Goal: Task Accomplishment & Management: Complete application form

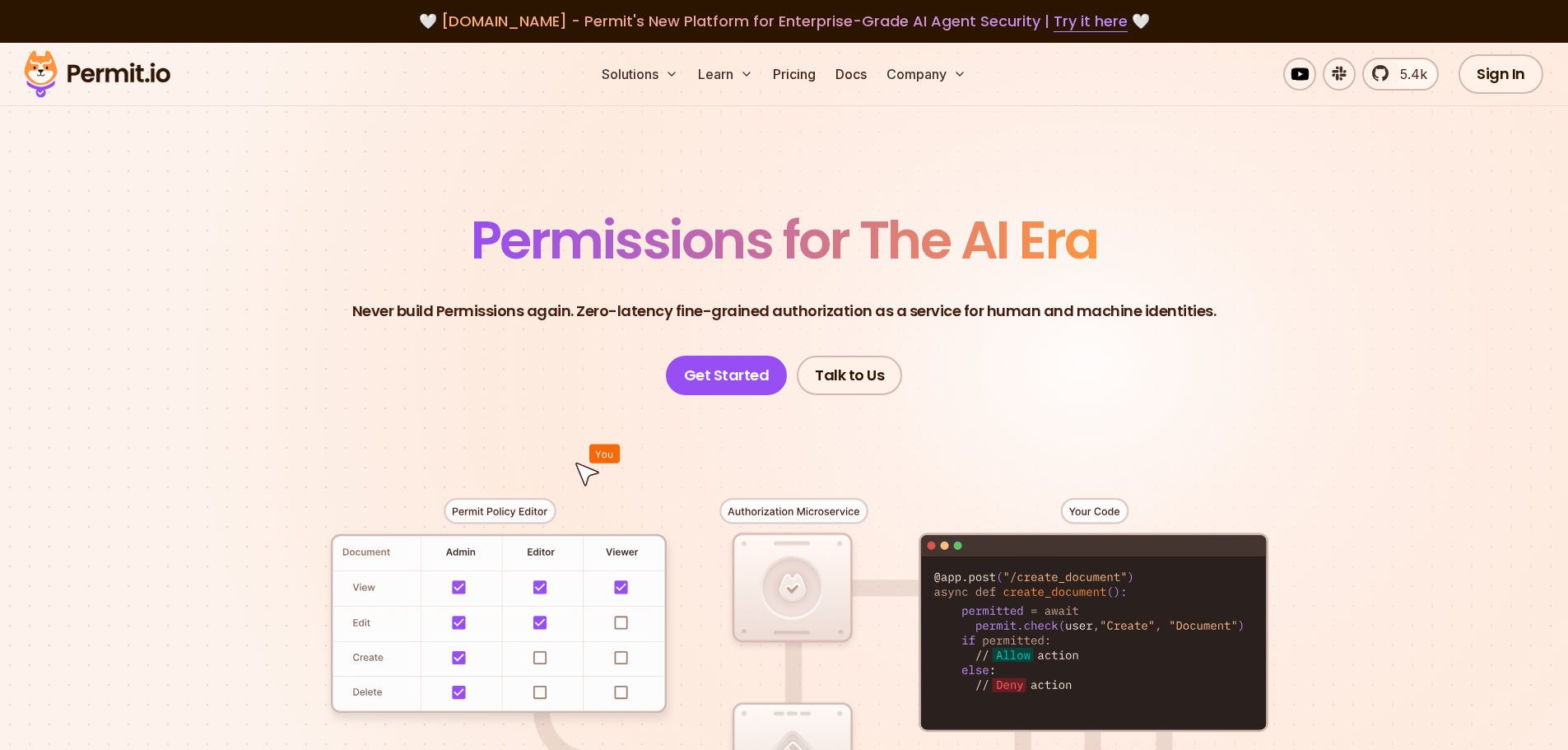
click at [809, 248] on span "Permissions for The AI Era" at bounding box center [785, 239] width 628 height 74
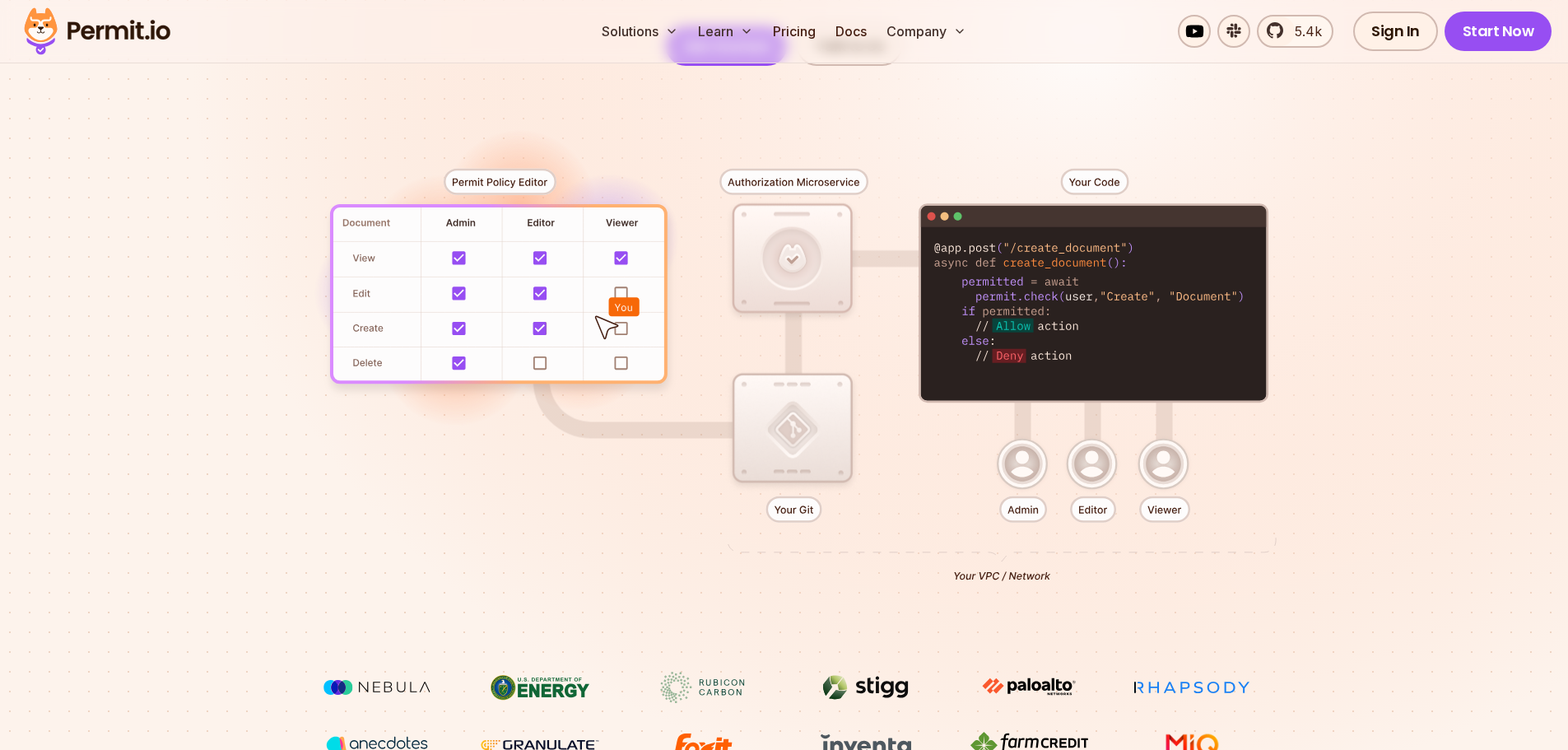
scroll to position [412, 0]
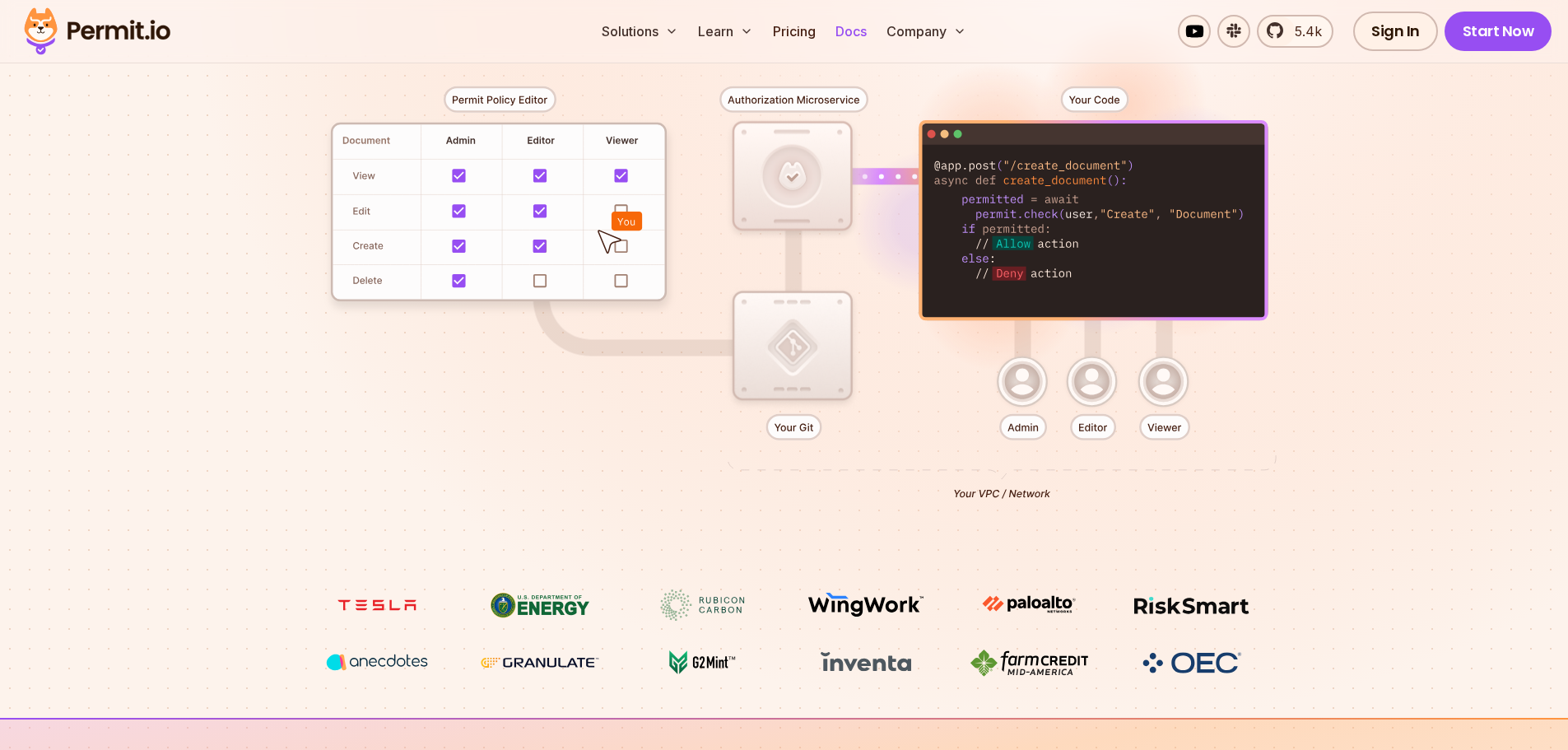
click at [843, 28] on link "Docs" at bounding box center [851, 31] width 45 height 33
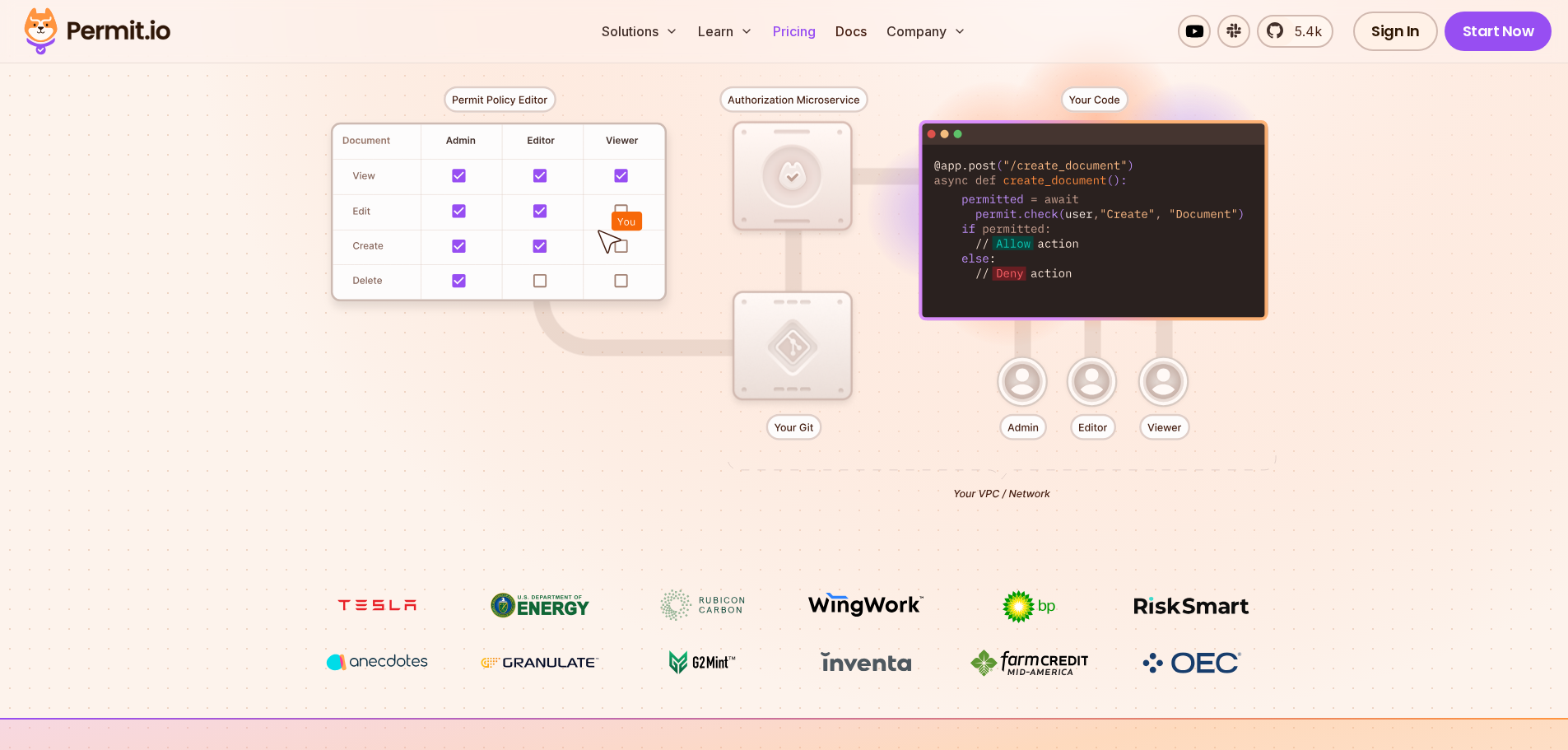
click at [806, 27] on link "Pricing" at bounding box center [794, 31] width 56 height 33
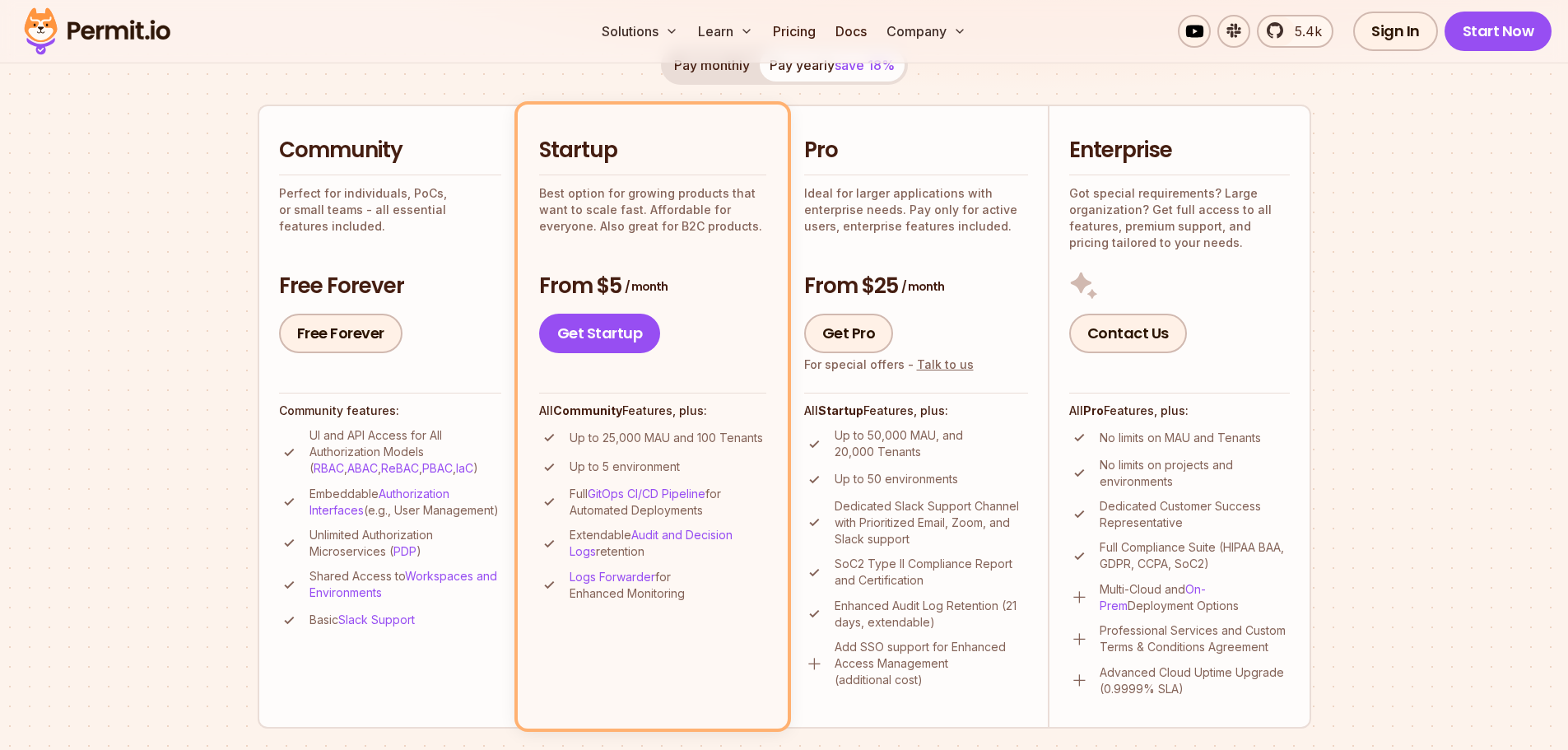
scroll to position [412, 0]
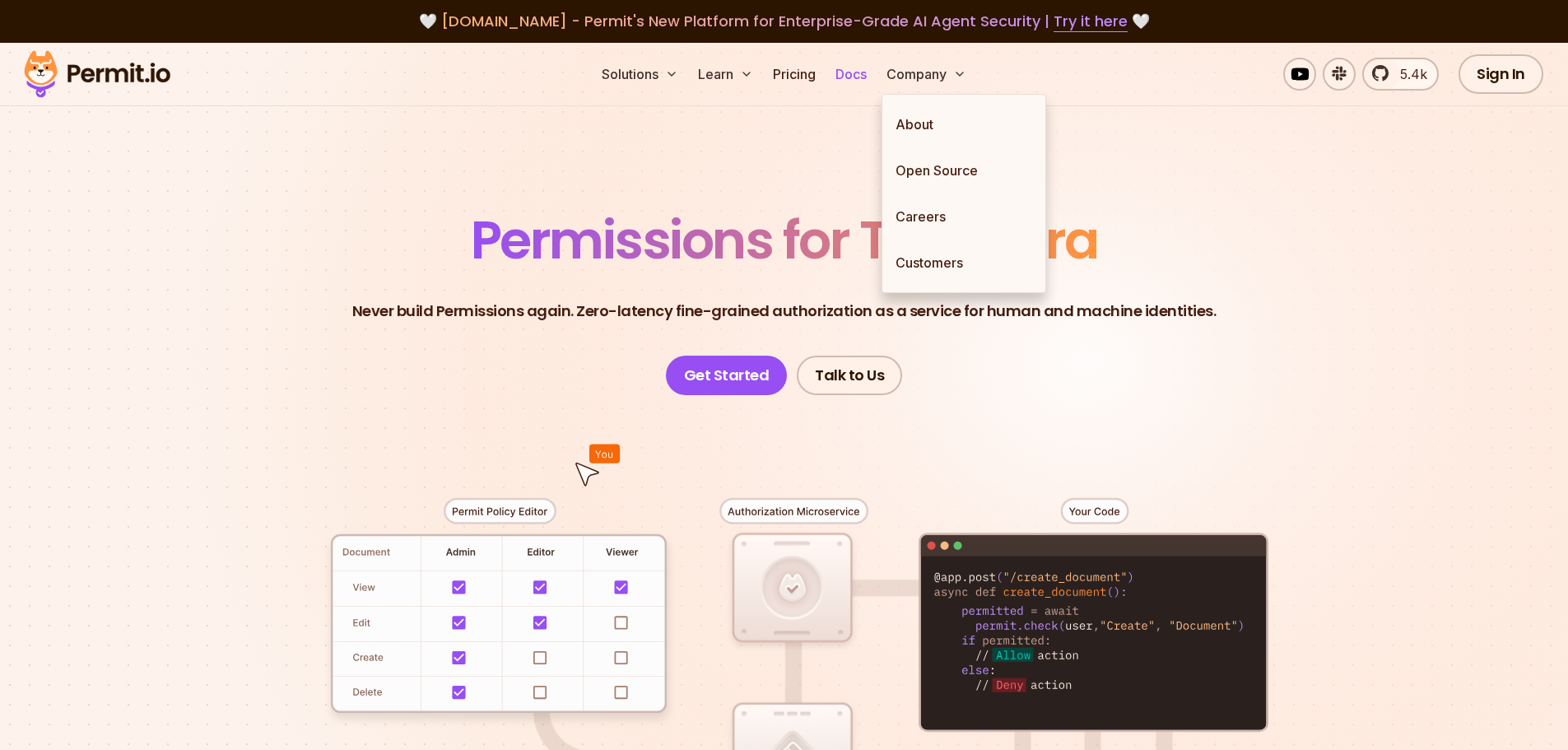
click at [855, 67] on link "Docs" at bounding box center [851, 74] width 45 height 33
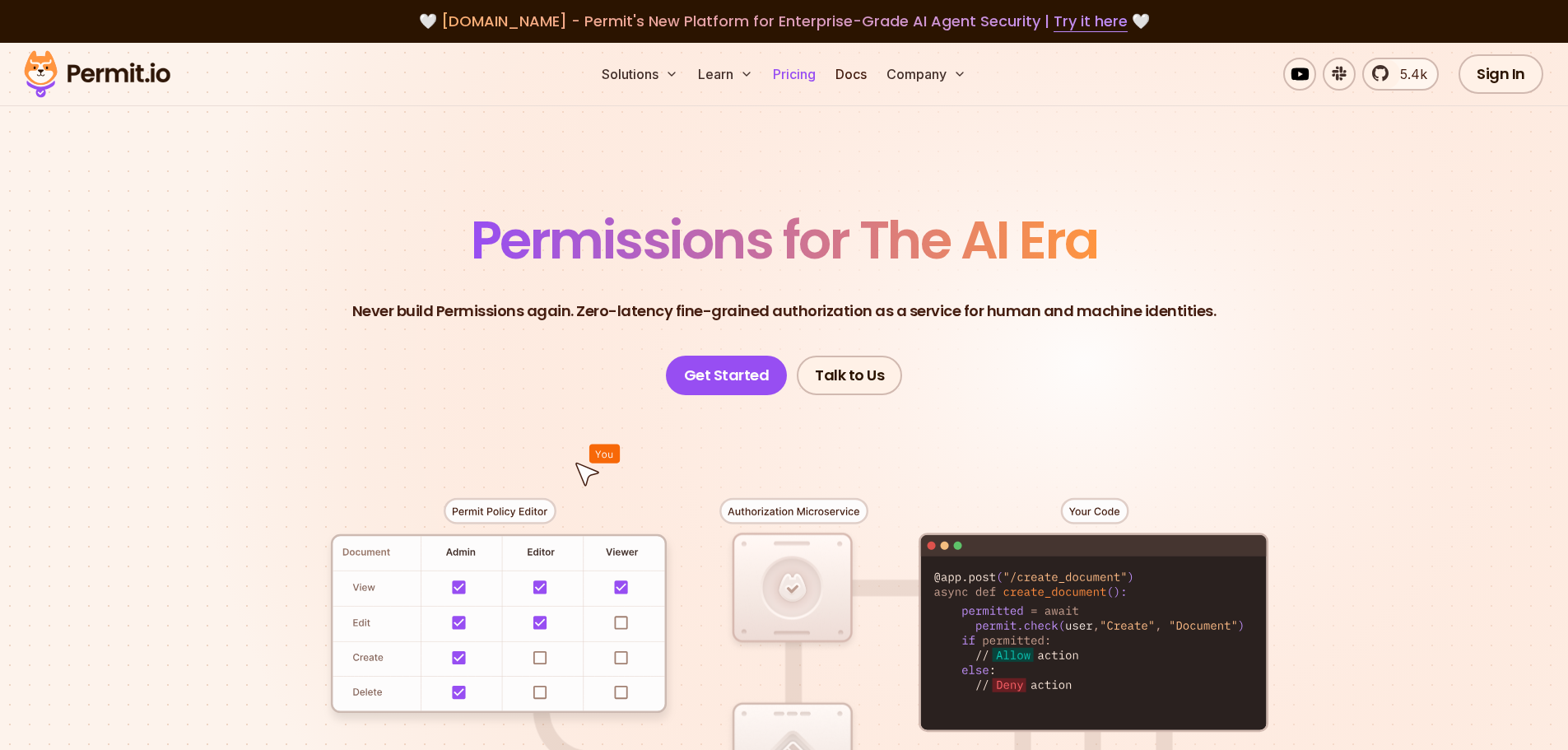
click at [796, 74] on link "Pricing" at bounding box center [794, 74] width 56 height 33
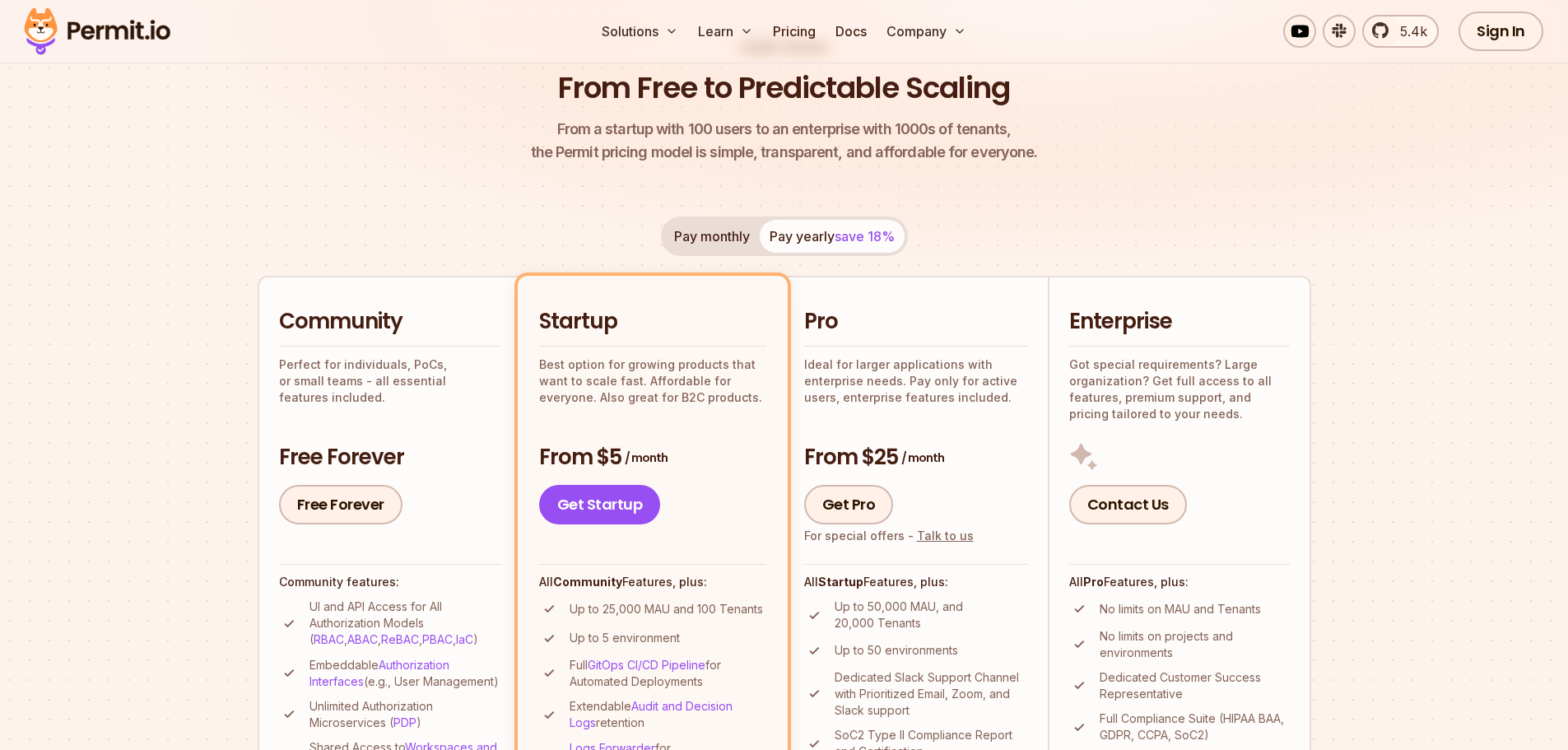
scroll to position [165, 0]
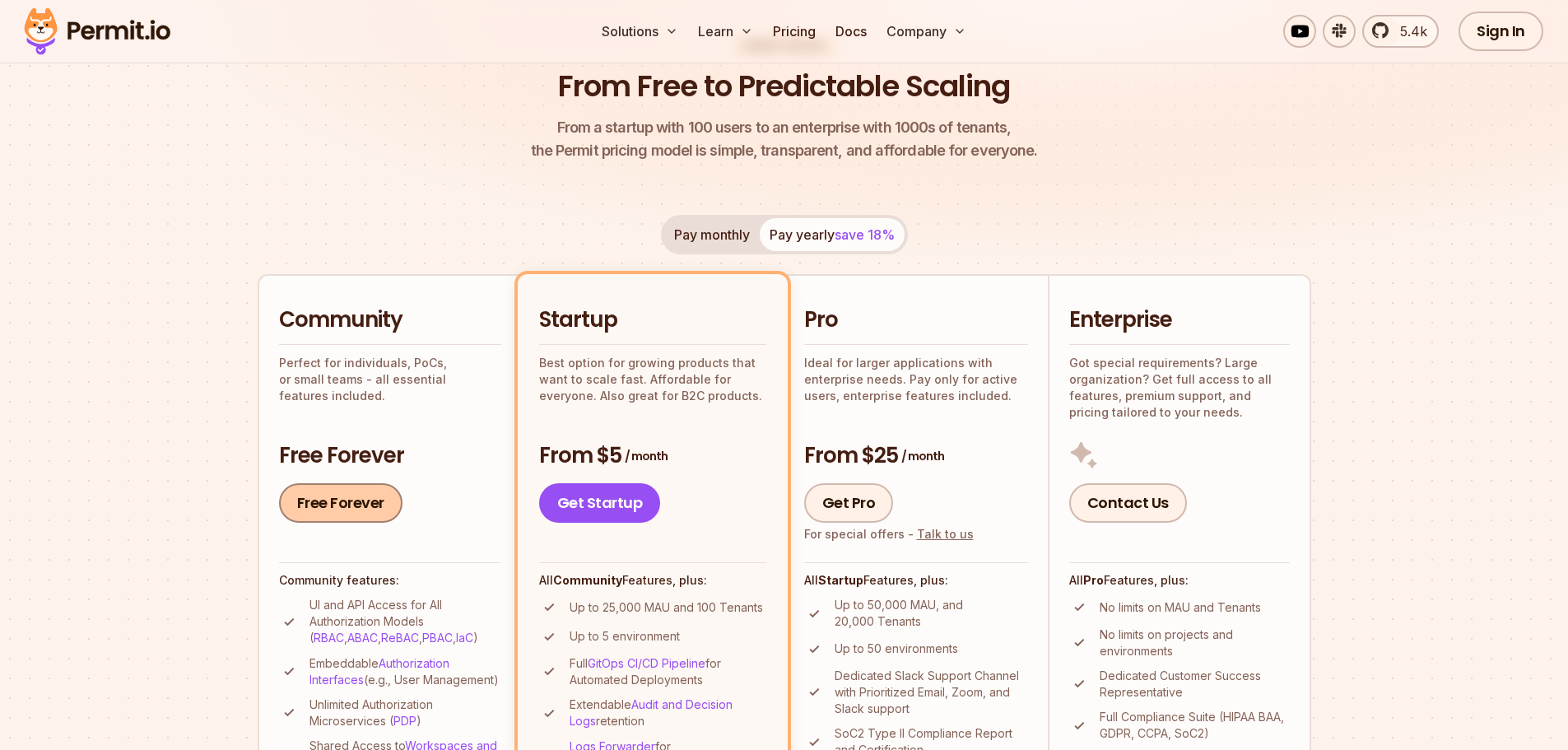
click at [377, 501] on link "Free Forever" at bounding box center [341, 503] width 124 height 39
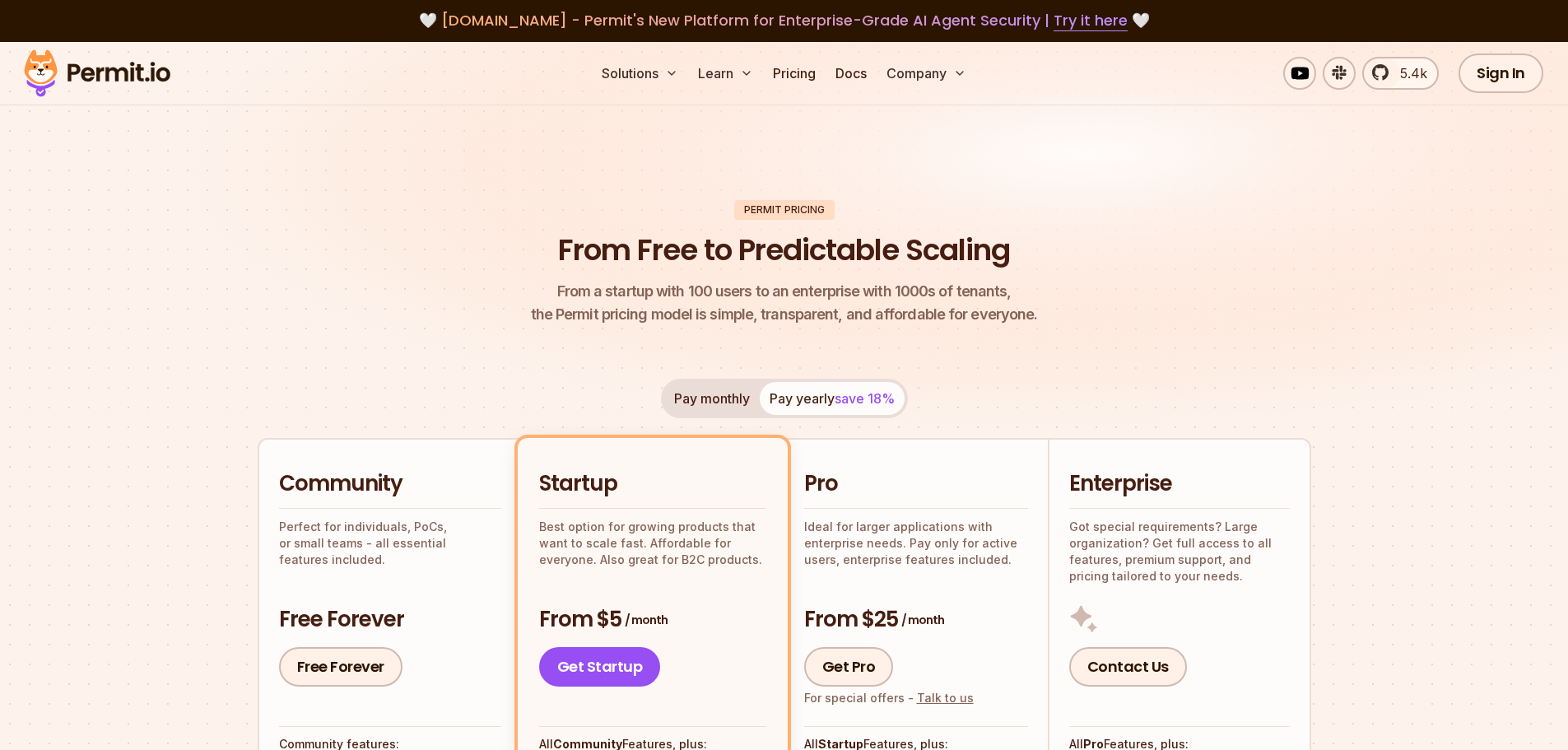
scroll to position [0, 0]
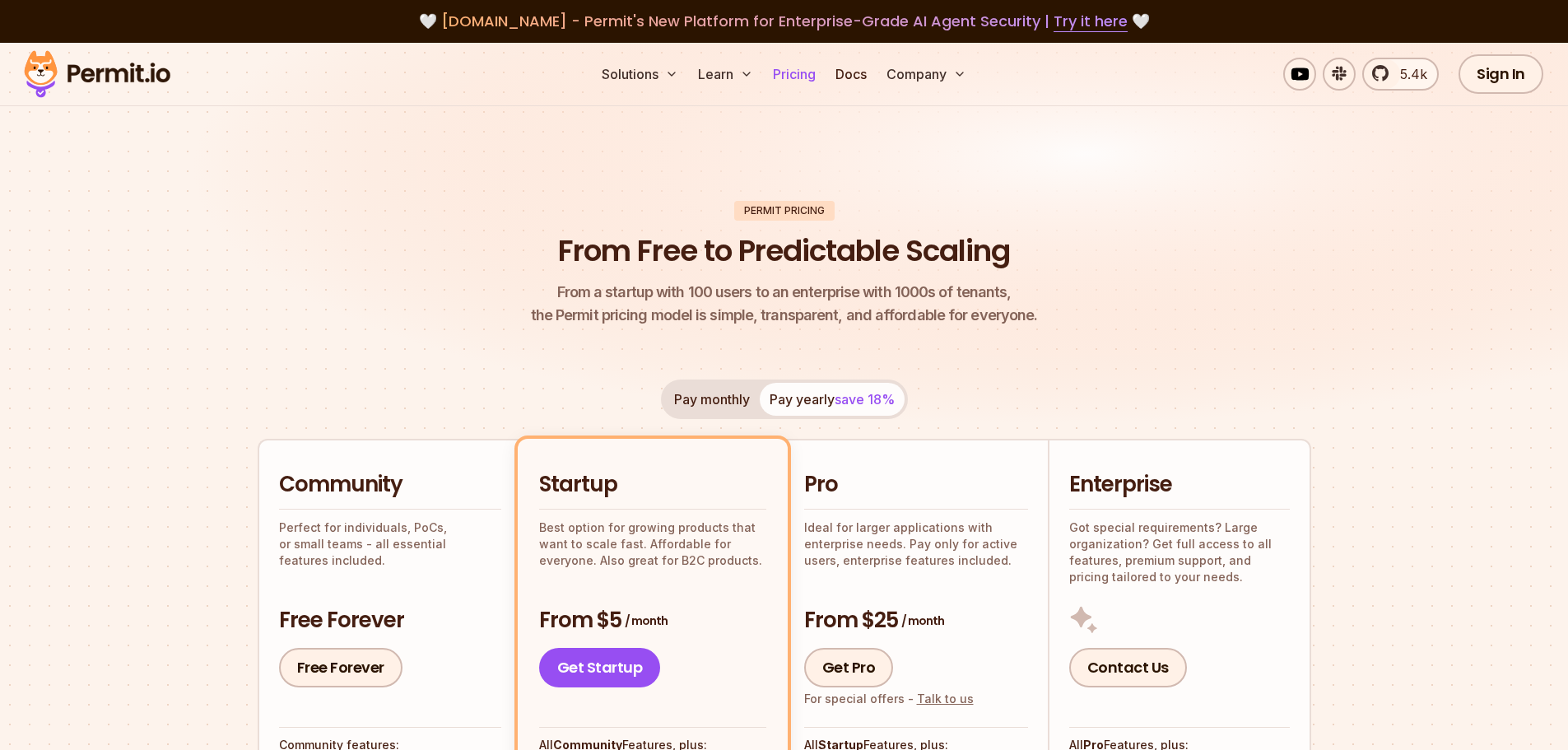
click at [794, 70] on link "Pricing" at bounding box center [794, 74] width 56 height 33
click at [791, 69] on link "Pricing" at bounding box center [794, 74] width 56 height 33
click at [801, 75] on link "Pricing" at bounding box center [794, 74] width 56 height 33
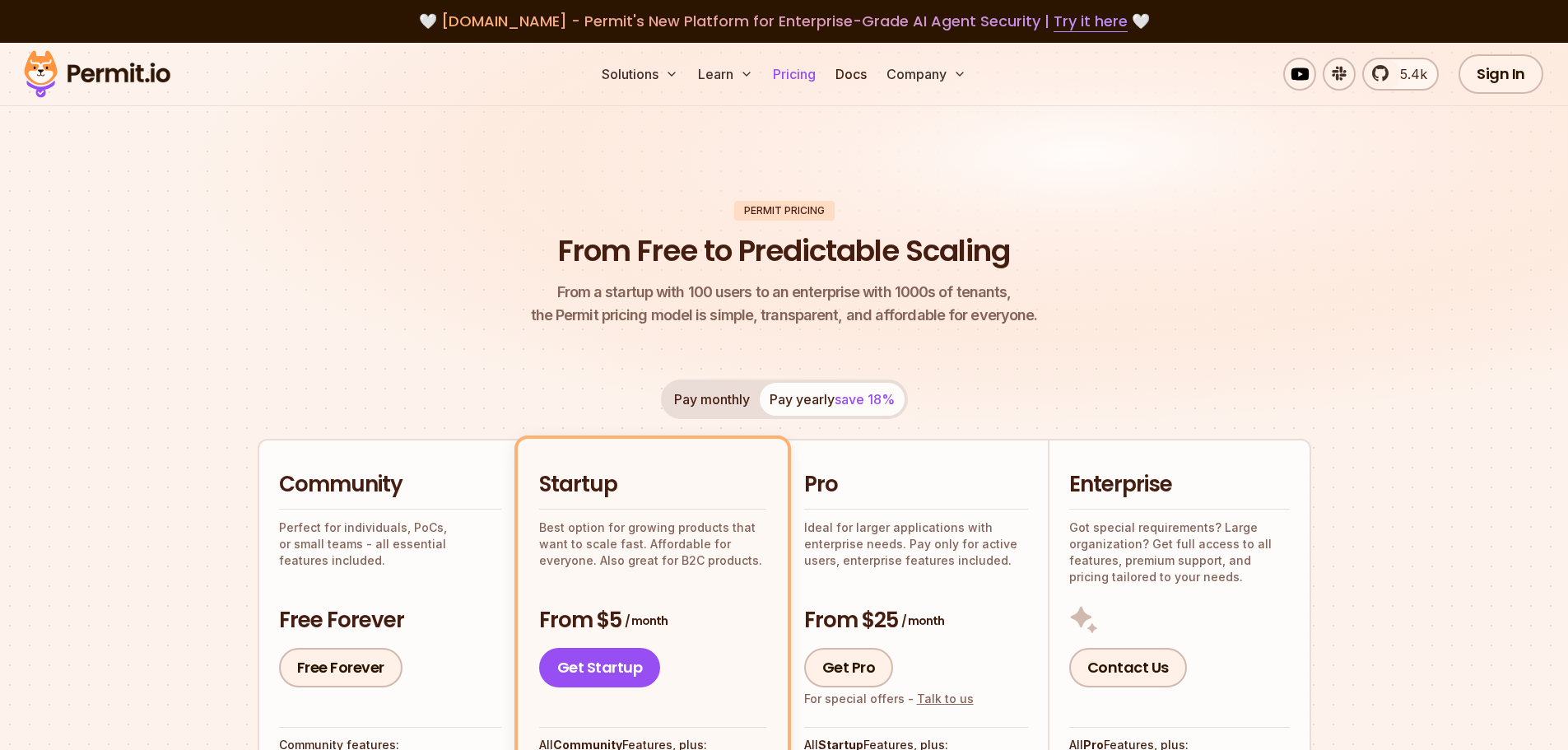
click at [801, 75] on link "Pricing" at bounding box center [794, 74] width 56 height 33
click at [797, 77] on link "Pricing" at bounding box center [794, 74] width 56 height 33
click at [111, 63] on img at bounding box center [97, 74] width 161 height 56
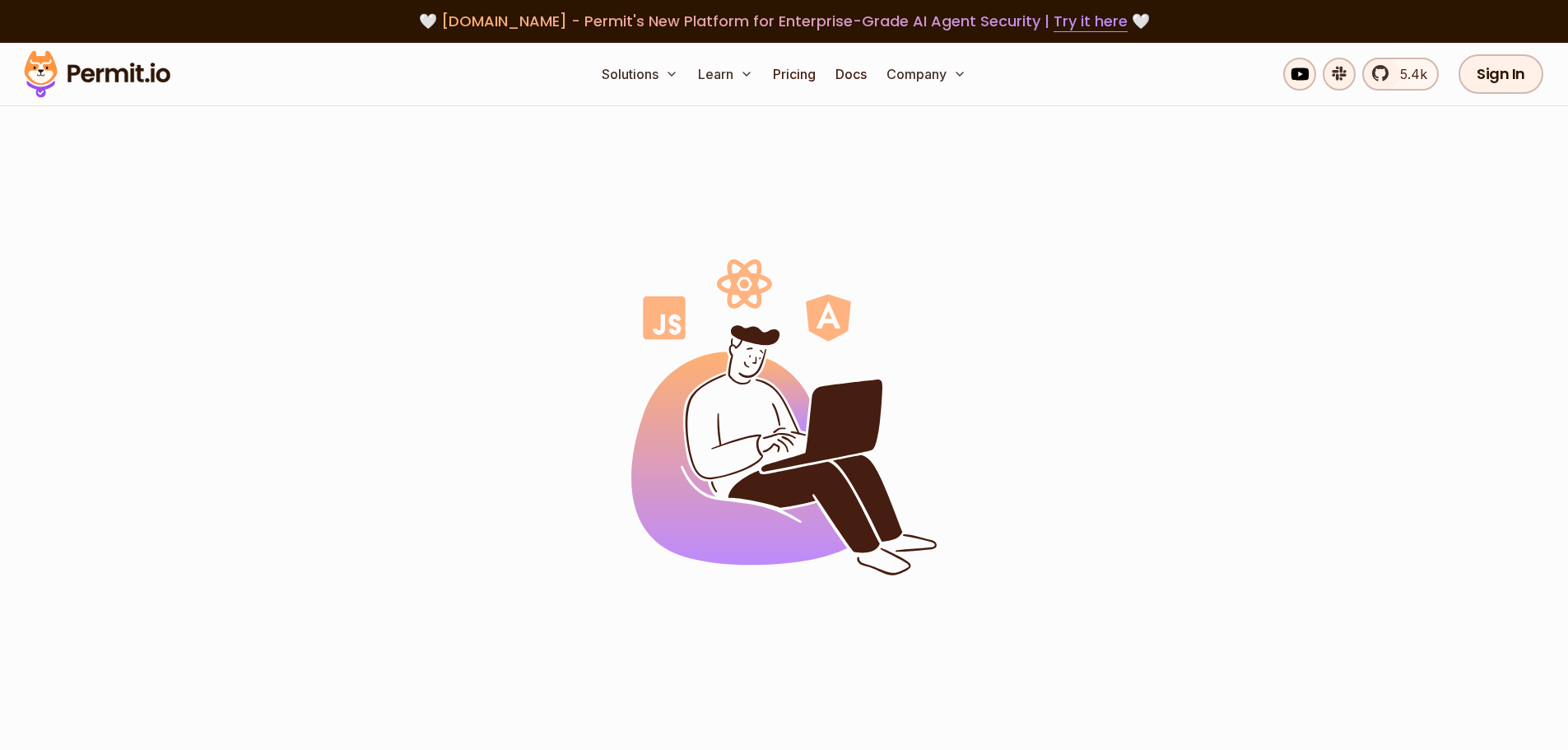
click at [111, 63] on img at bounding box center [97, 74] width 161 height 56
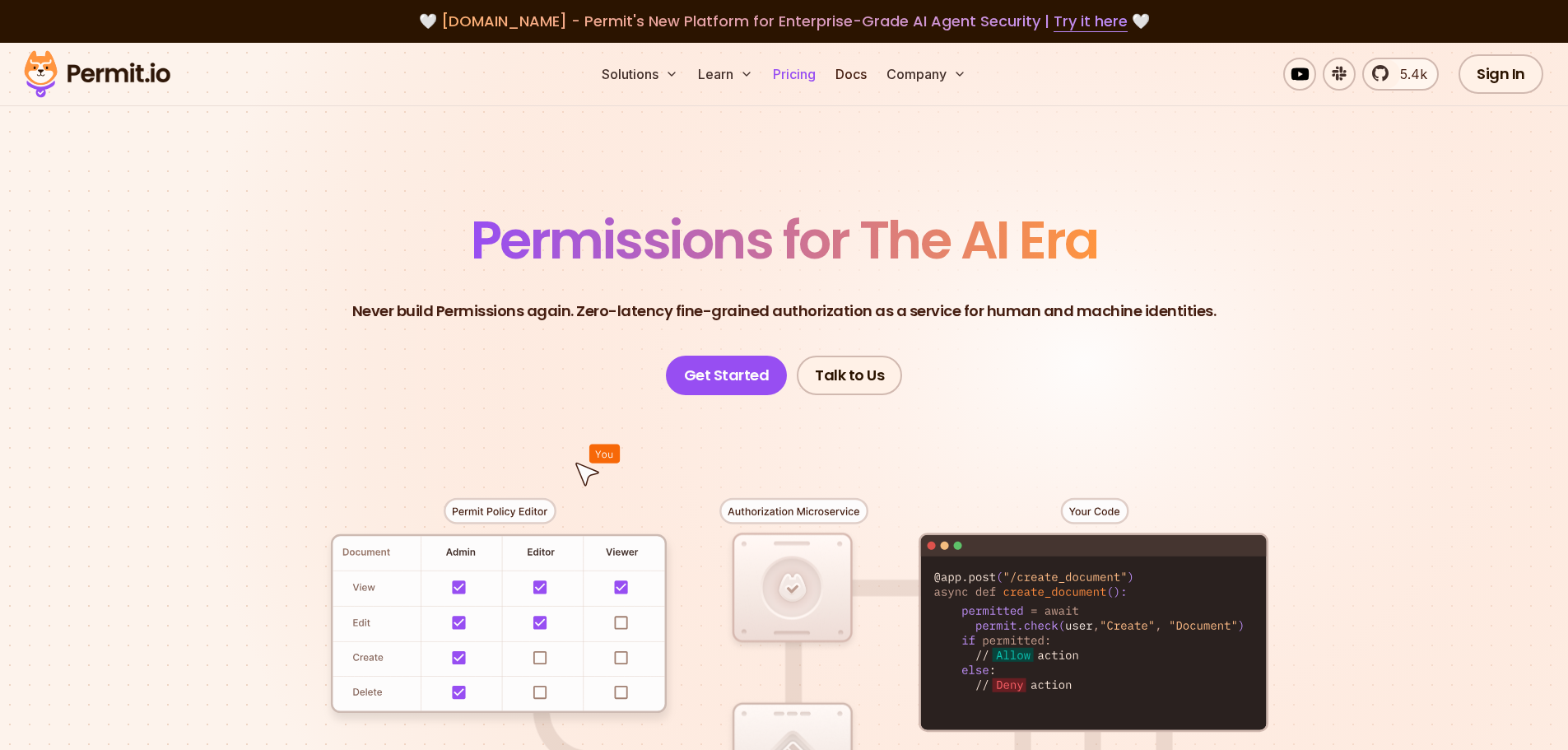
click at [813, 76] on link "Pricing" at bounding box center [794, 74] width 56 height 33
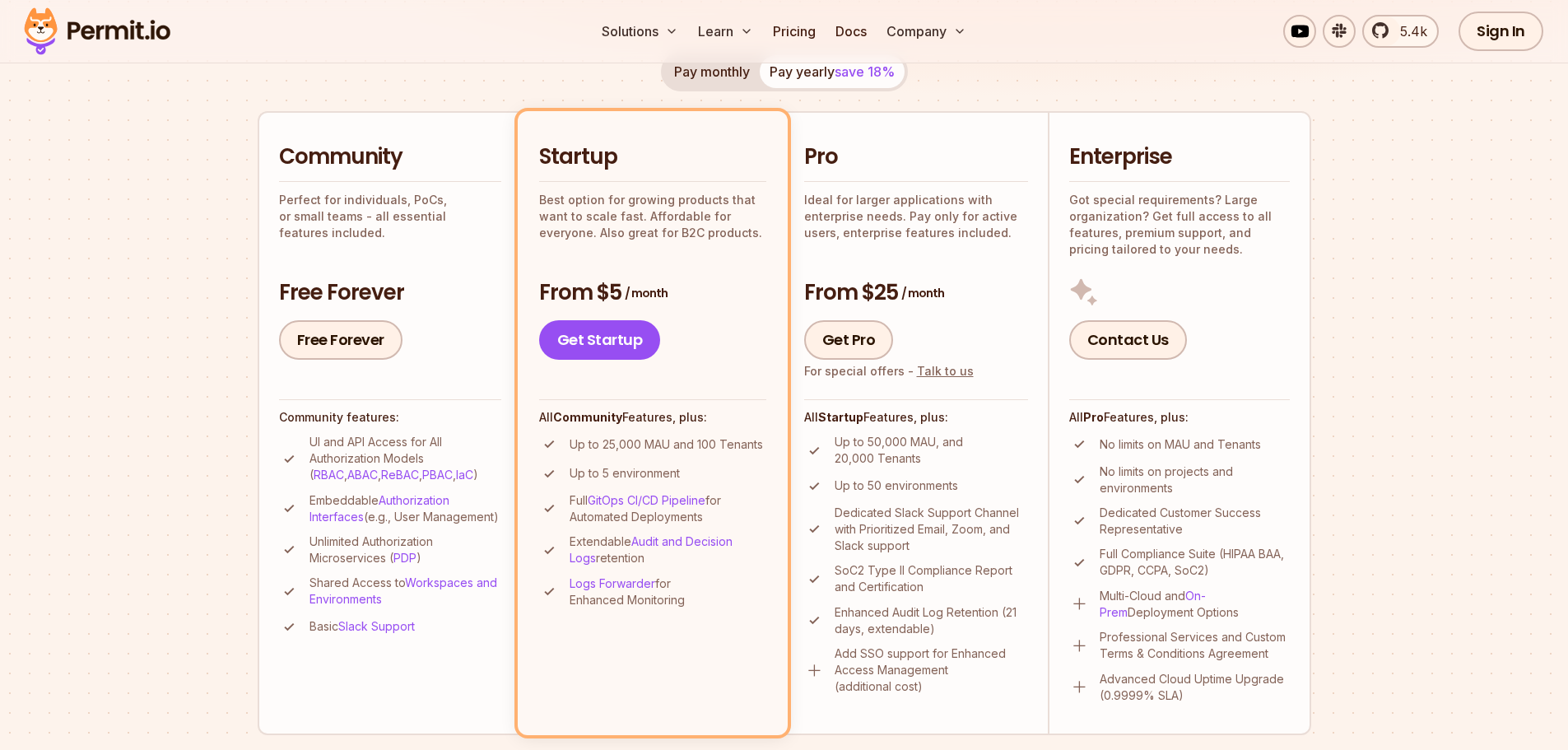
scroll to position [247, 0]
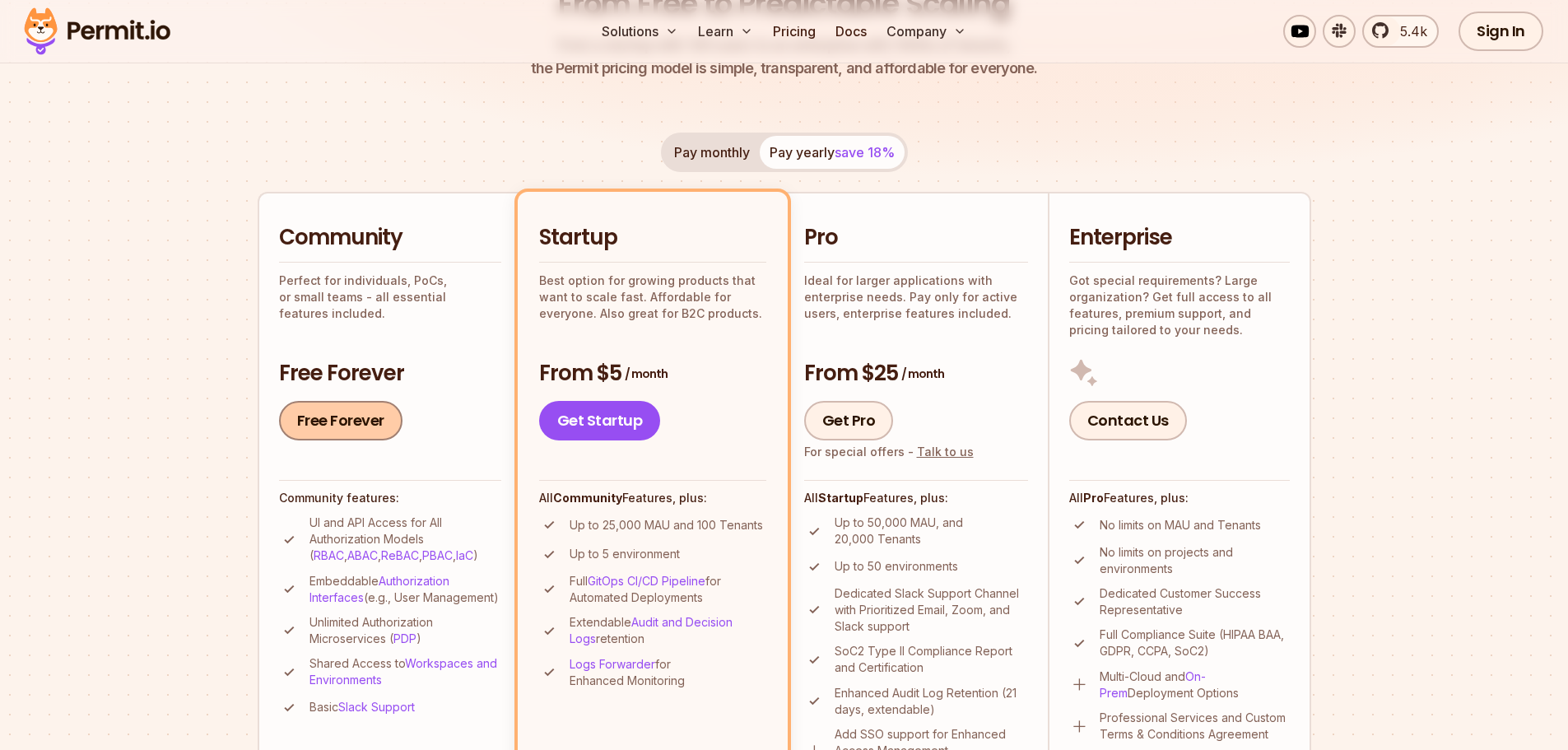
click at [340, 422] on link "Free Forever" at bounding box center [341, 420] width 124 height 39
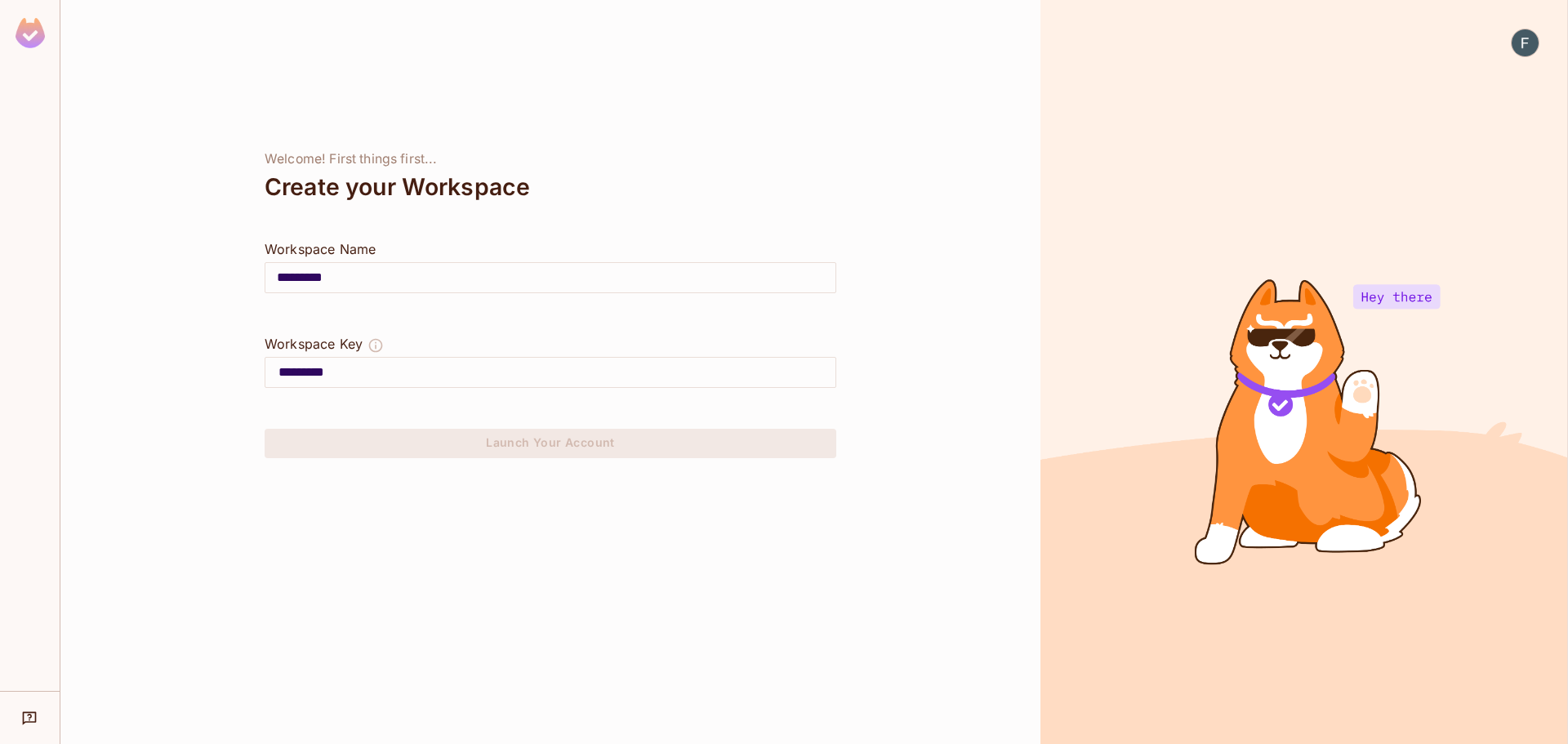
click at [339, 276] on input "*********" at bounding box center [550, 277] width 570 height 45
click at [397, 375] on input "*********" at bounding box center [556, 372] width 557 height 26
click at [287, 277] on input "*********" at bounding box center [550, 277] width 570 height 45
type input "********"
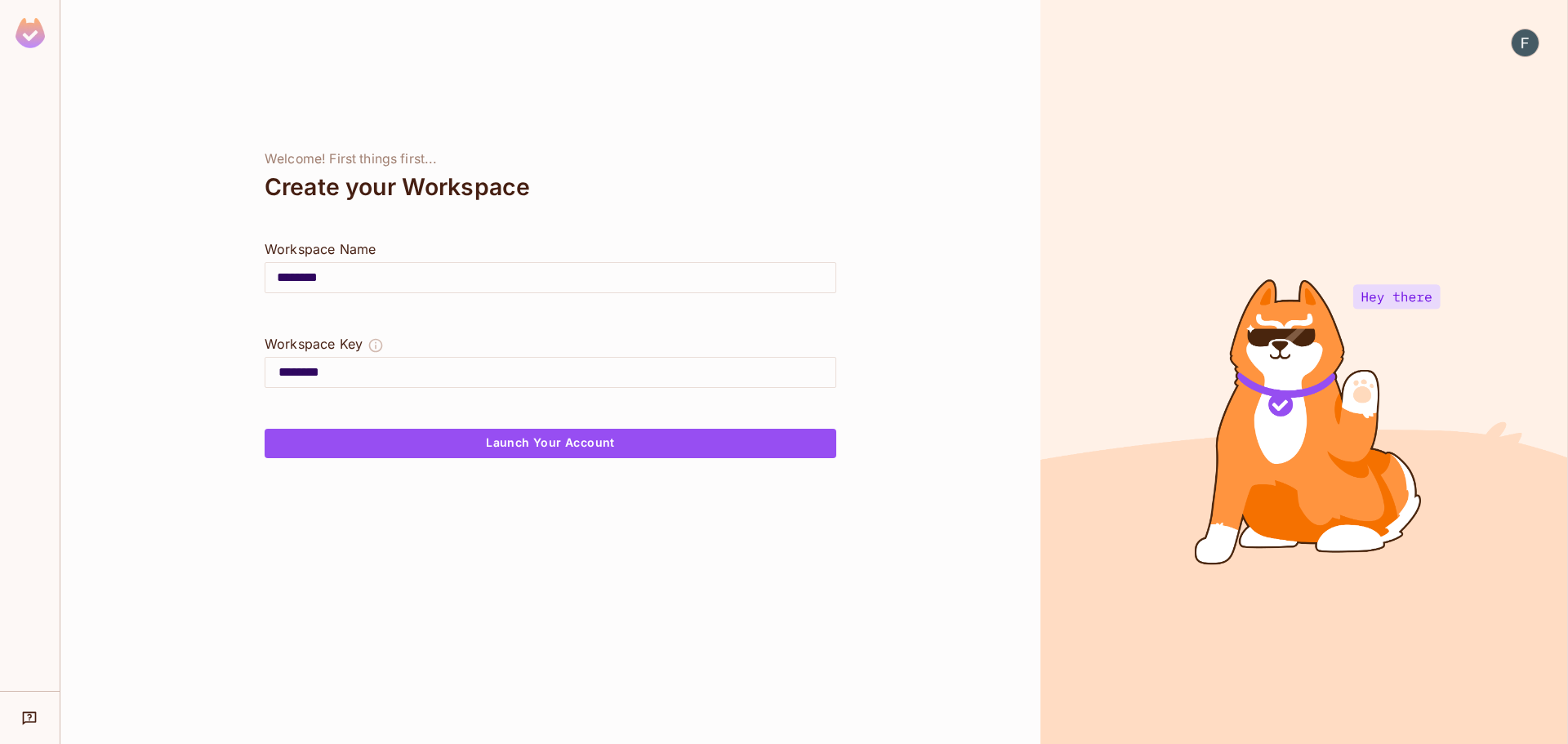
type input "*********"
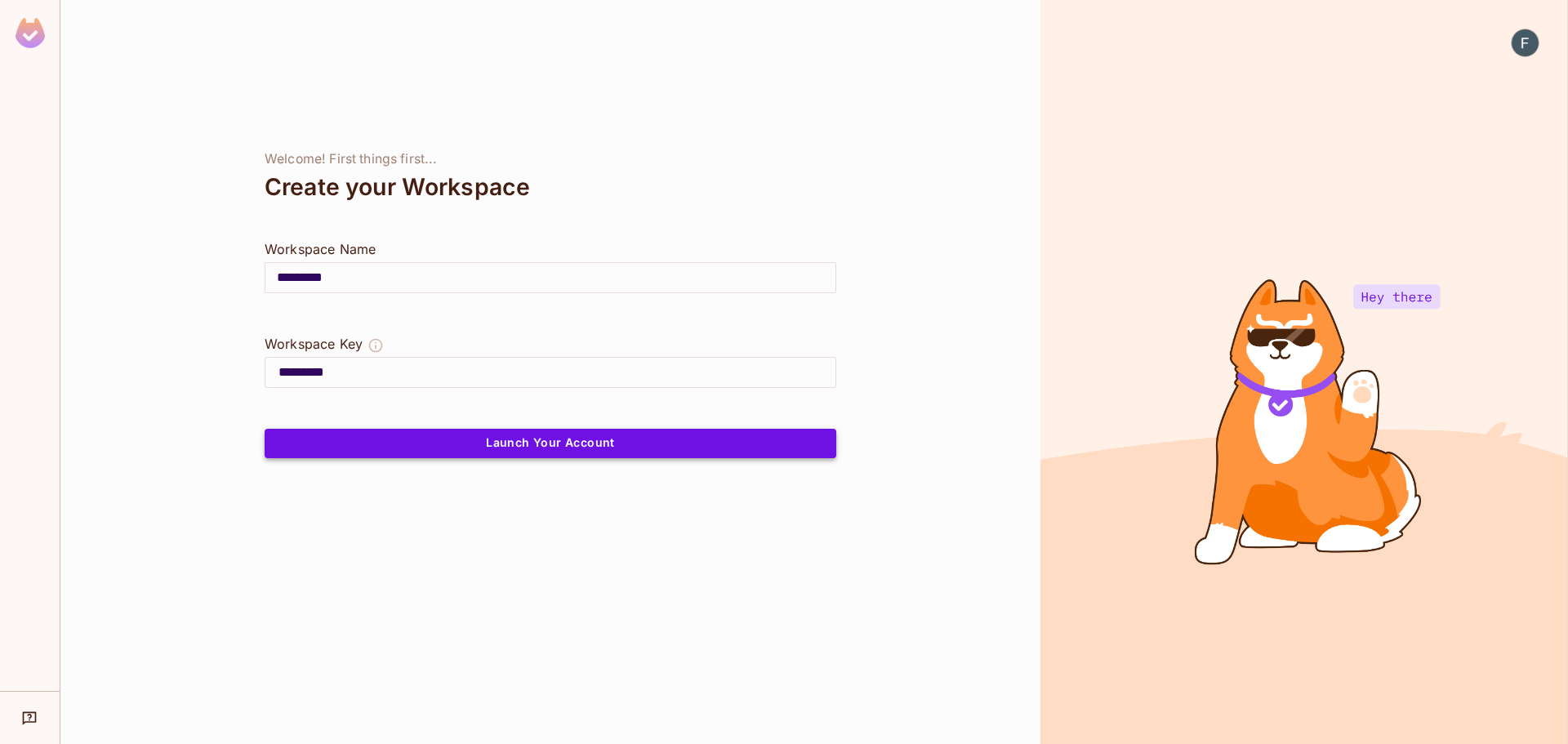
type input "*********"
click at [515, 449] on button "Launch Your Account" at bounding box center [550, 444] width 572 height 30
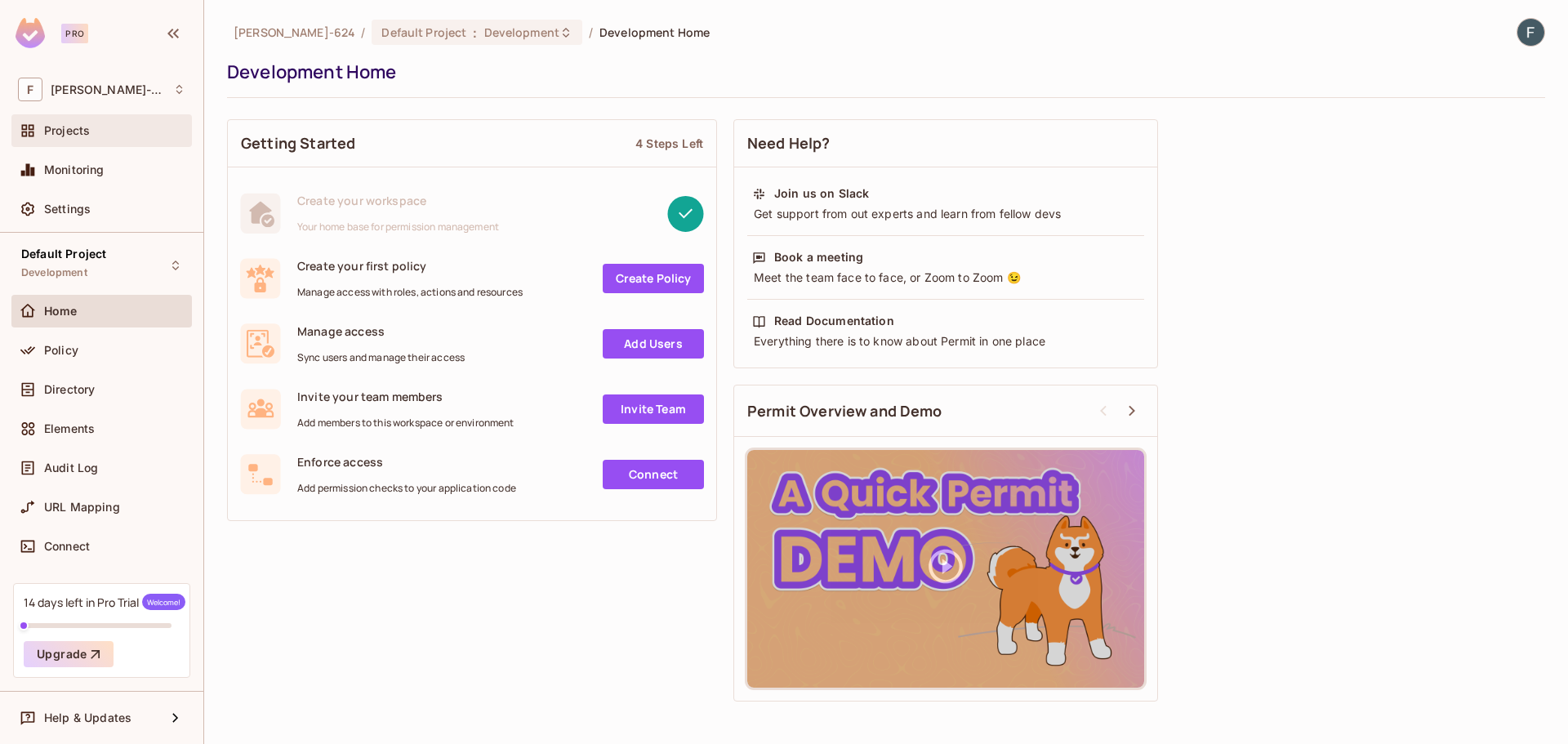
click at [115, 133] on div "Projects" at bounding box center [115, 130] width 141 height 13
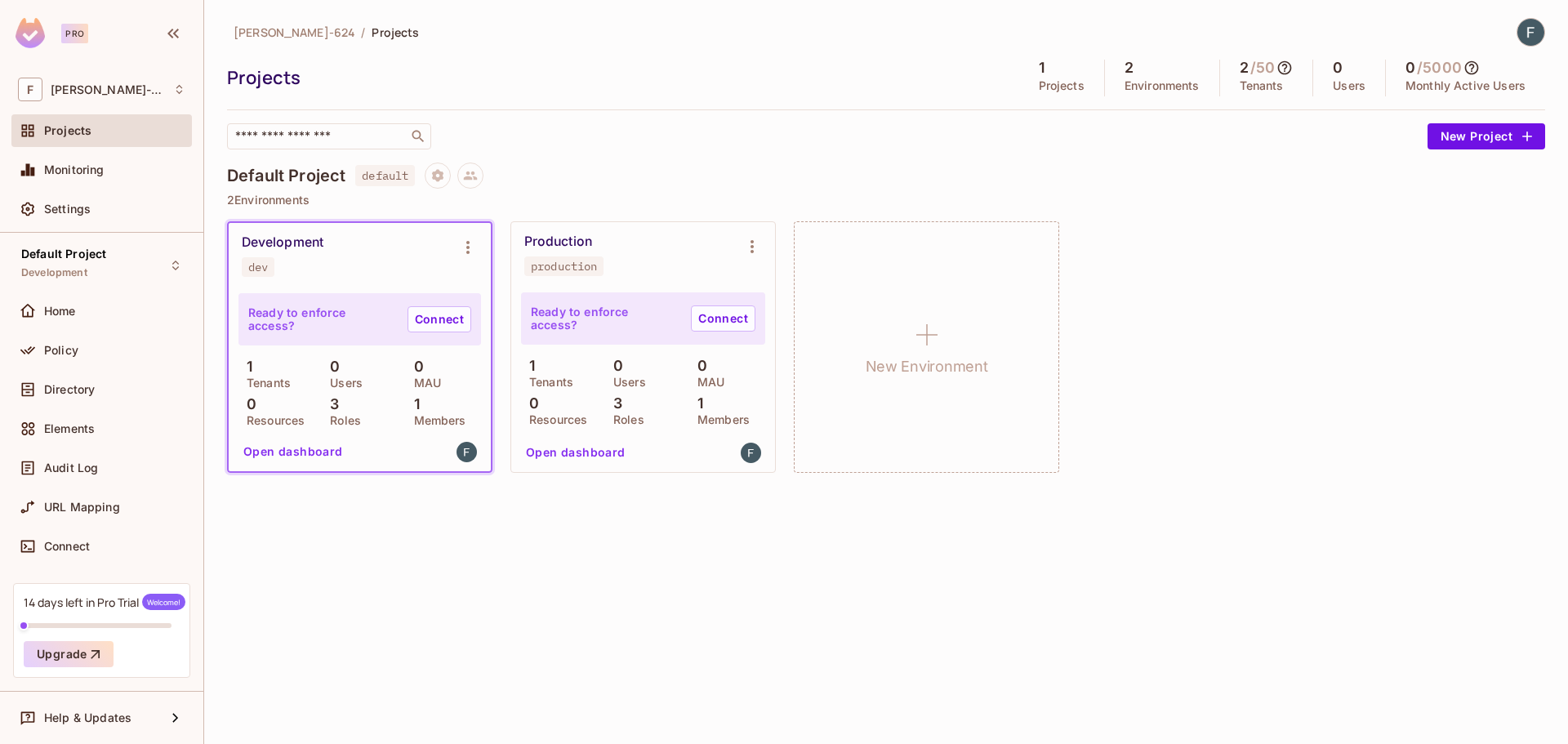
click at [271, 440] on button "Open dashboard" at bounding box center [293, 452] width 113 height 26
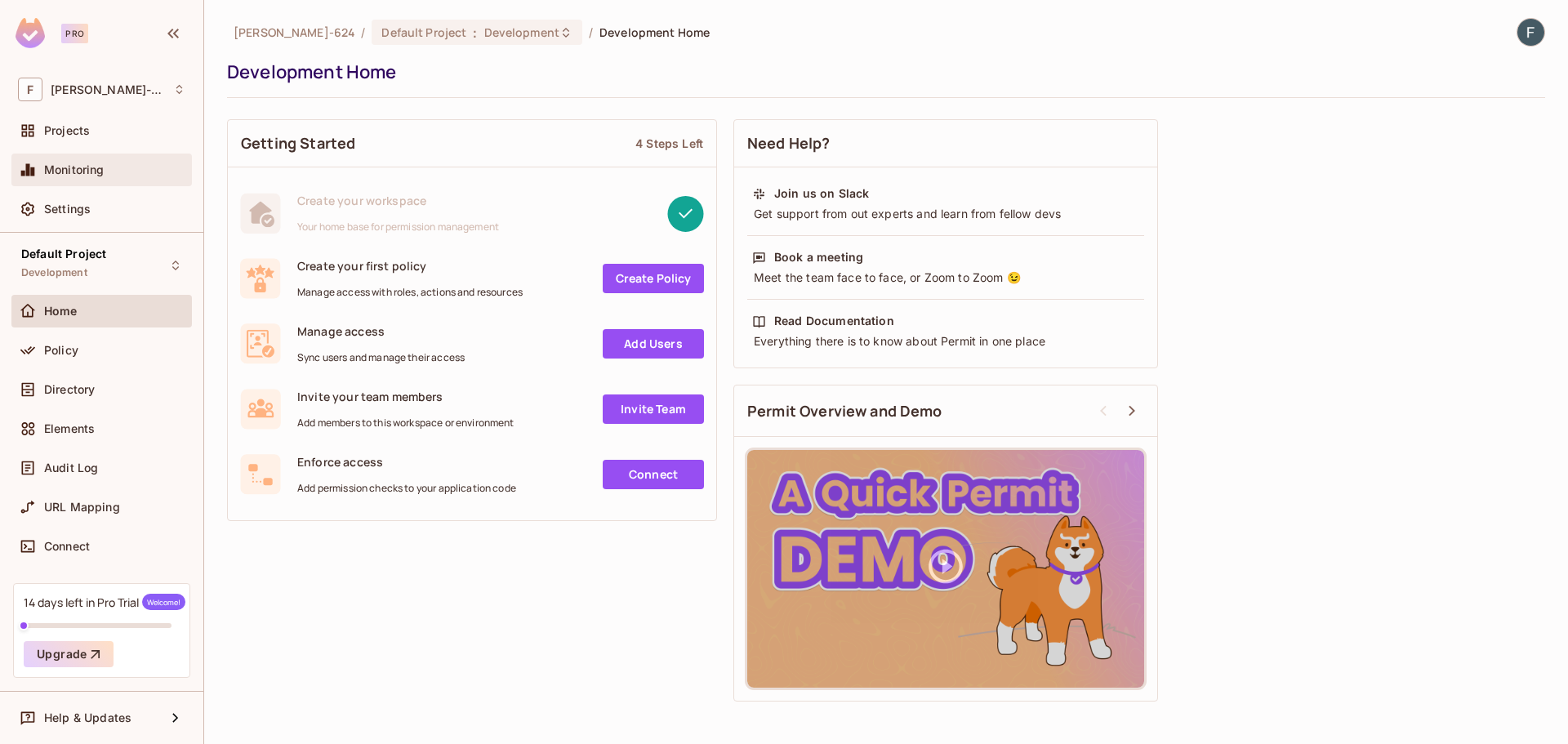
click at [79, 158] on div "Monitoring" at bounding box center [101, 169] width 180 height 32
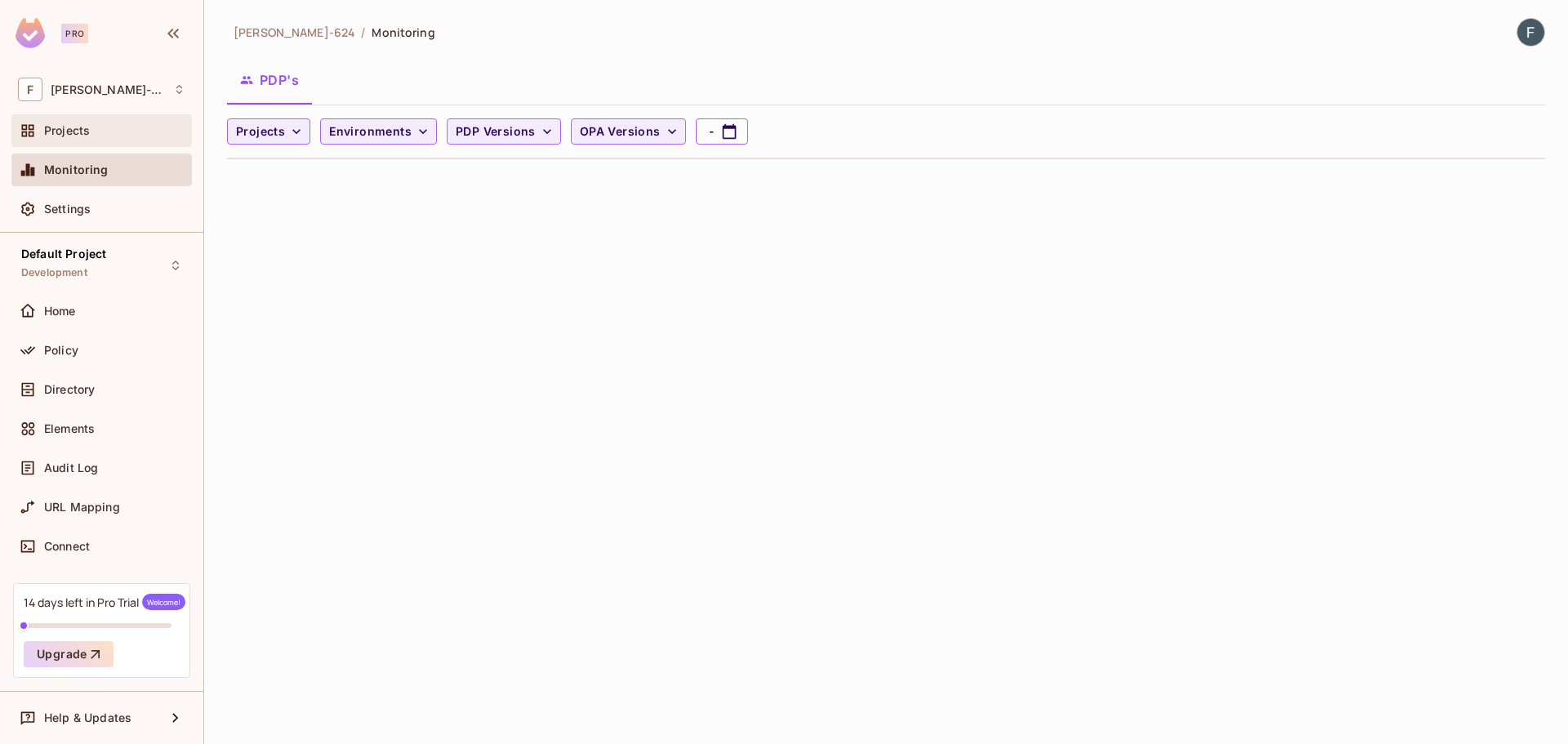
click at [46, 130] on span "Projects" at bounding box center [67, 130] width 45 height 13
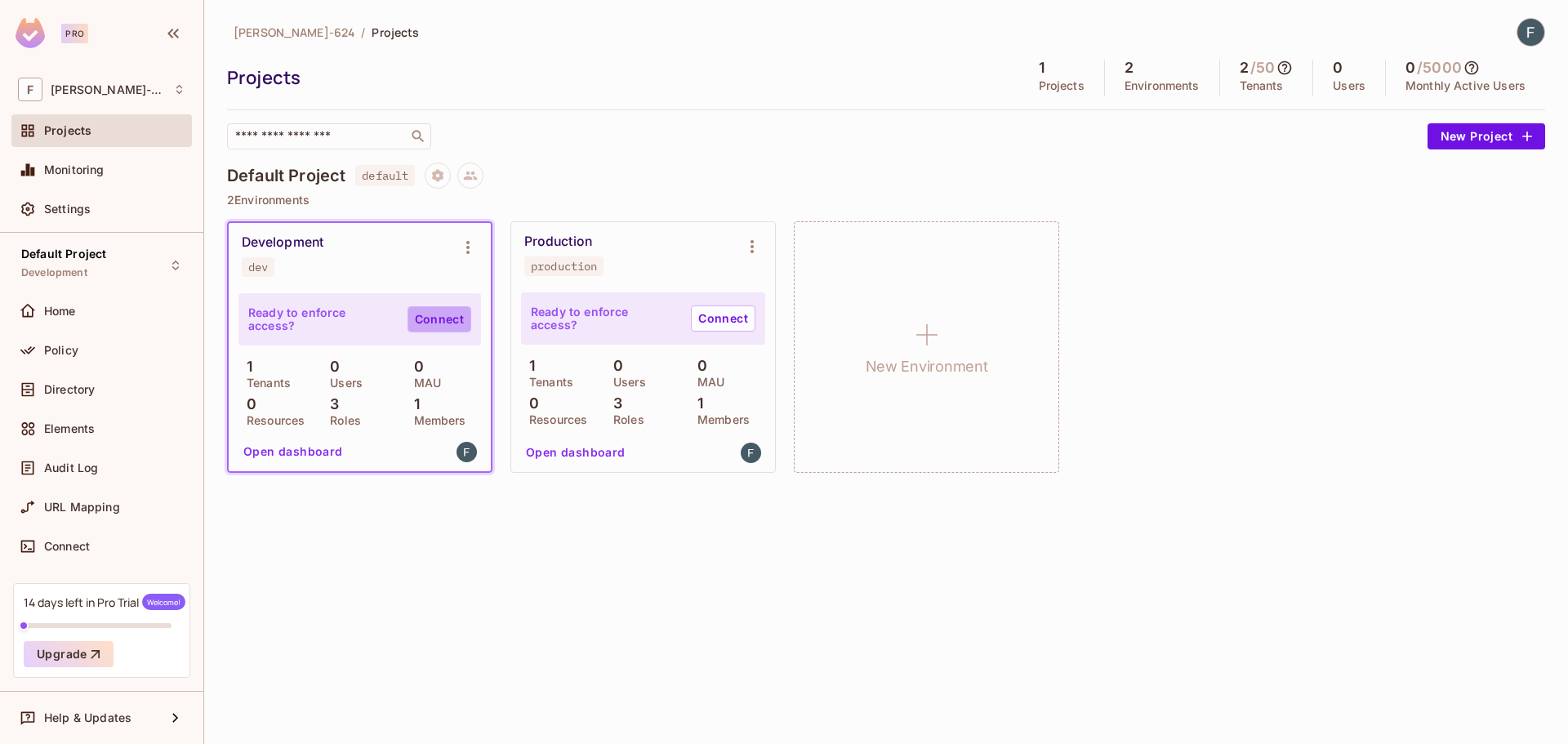
click at [447, 320] on link "Connect" at bounding box center [439, 319] width 64 height 26
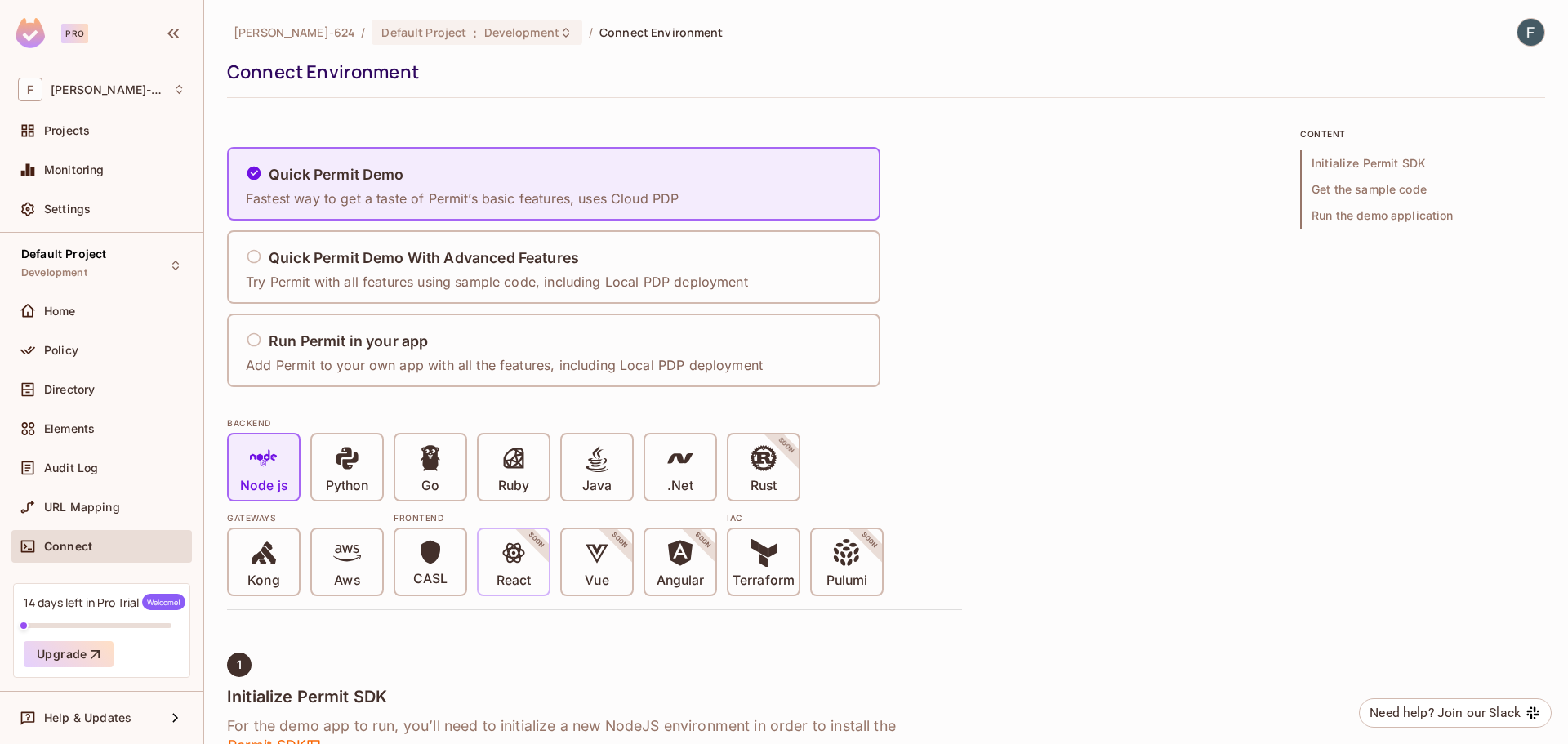
click at [531, 567] on span "React" at bounding box center [513, 564] width 34 height 50
click at [525, 560] on icon at bounding box center [514, 553] width 28 height 28
click at [524, 560] on icon at bounding box center [514, 553] width 28 height 28
click at [521, 566] on icon at bounding box center [514, 553] width 28 height 28
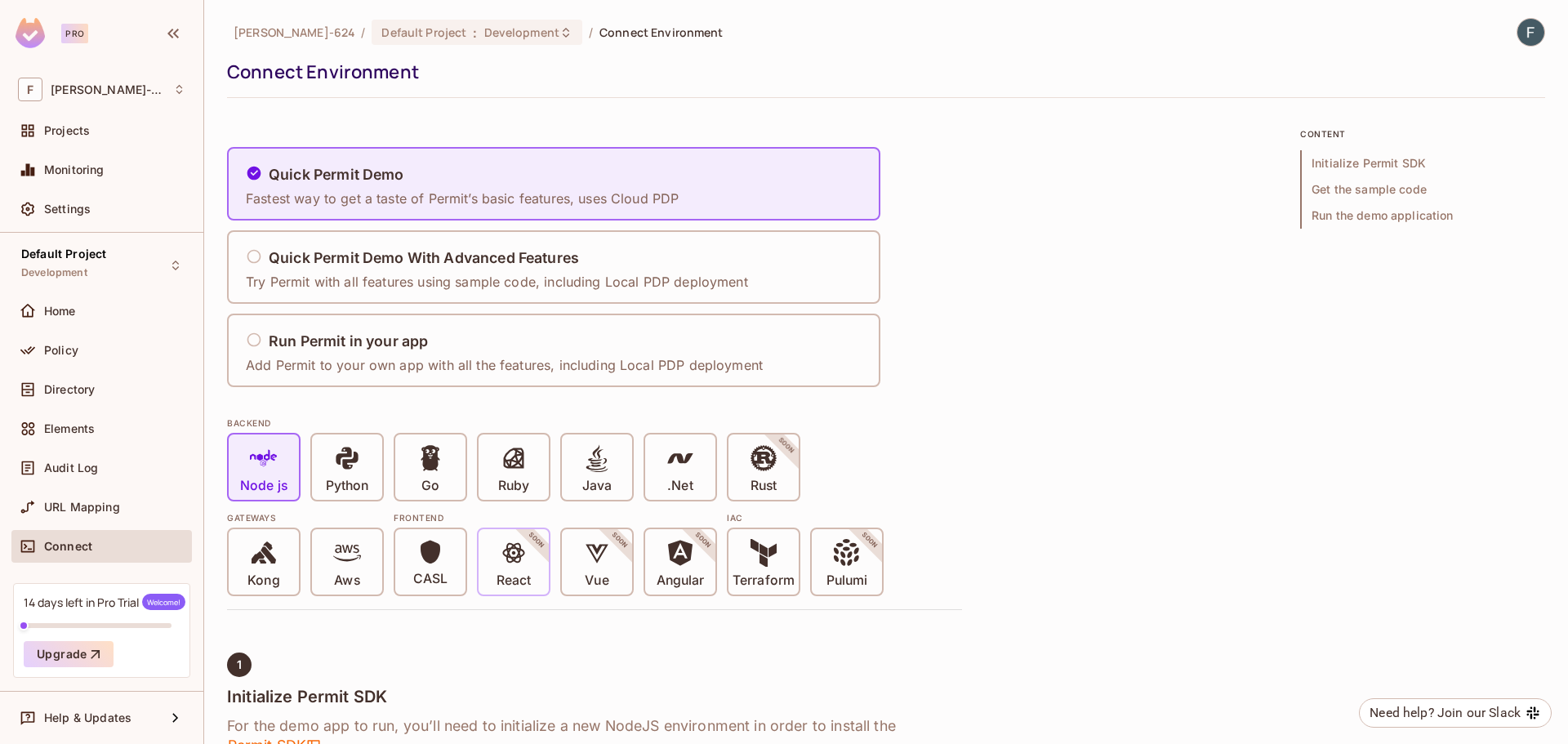
click at [521, 566] on icon at bounding box center [514, 553] width 28 height 28
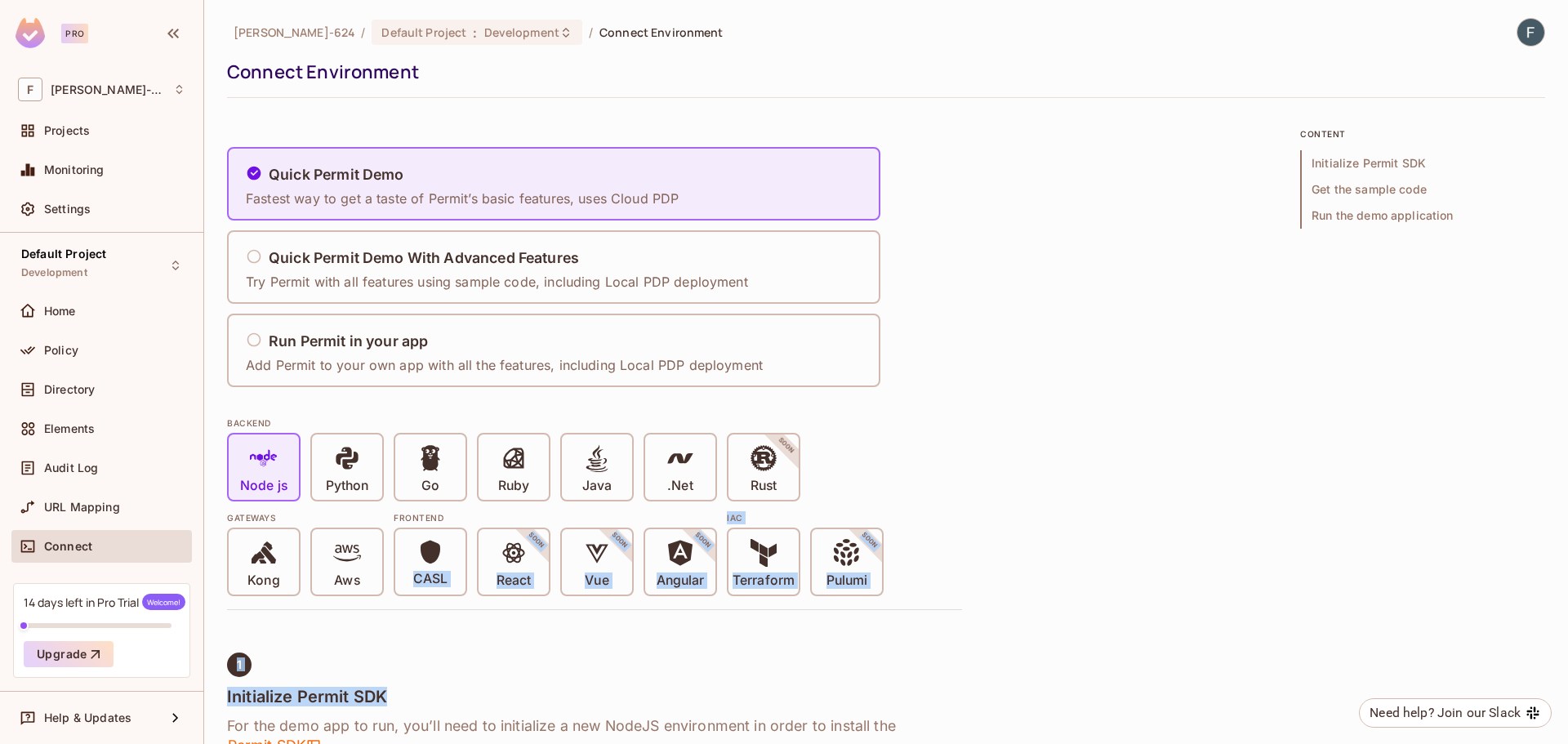
drag, startPoint x: 472, startPoint y: 505, endPoint x: 603, endPoint y: 681, distance: 219.4
drag, startPoint x: 942, startPoint y: 517, endPoint x: 735, endPoint y: 614, distance: 228.6
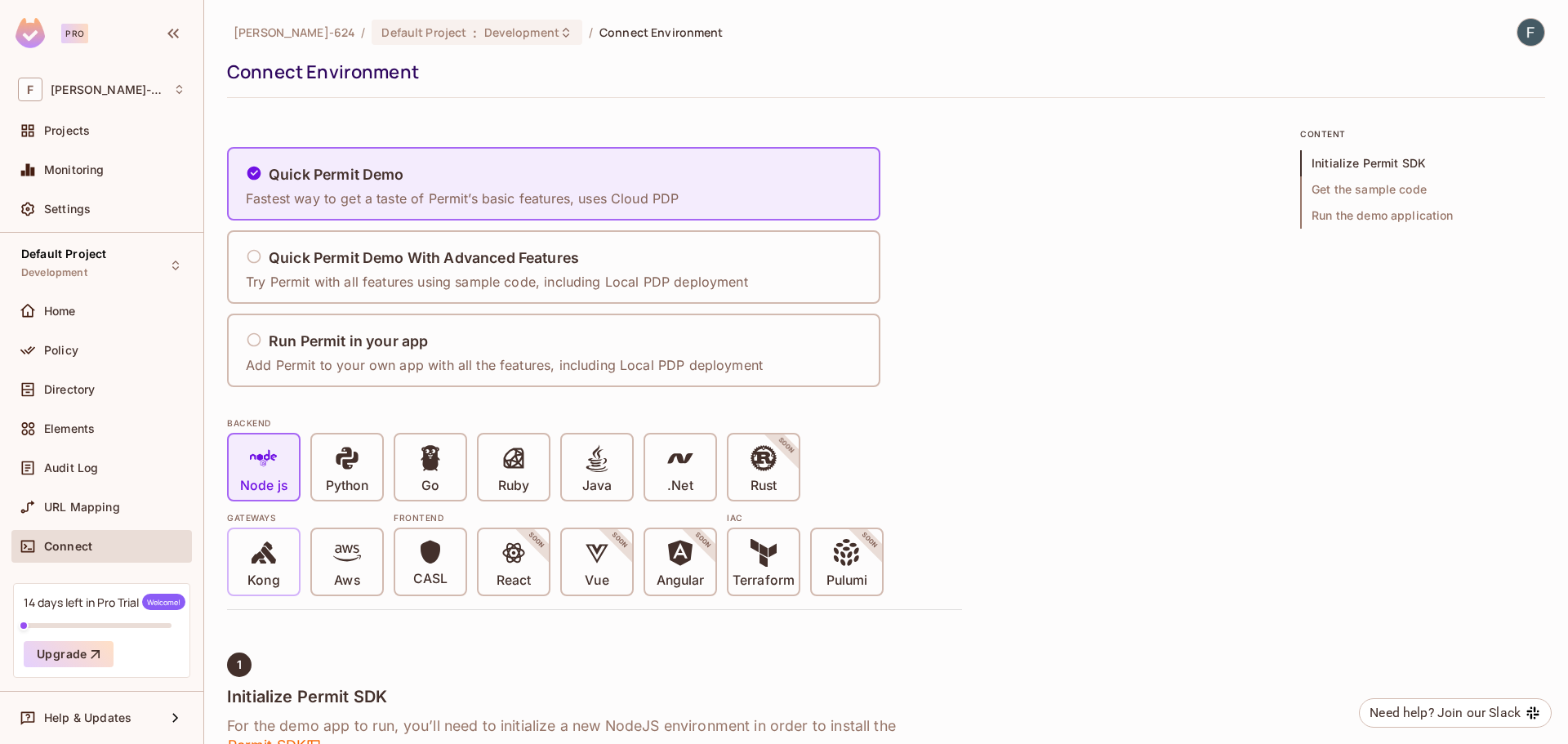
click at [264, 565] on icon at bounding box center [263, 553] width 28 height 28
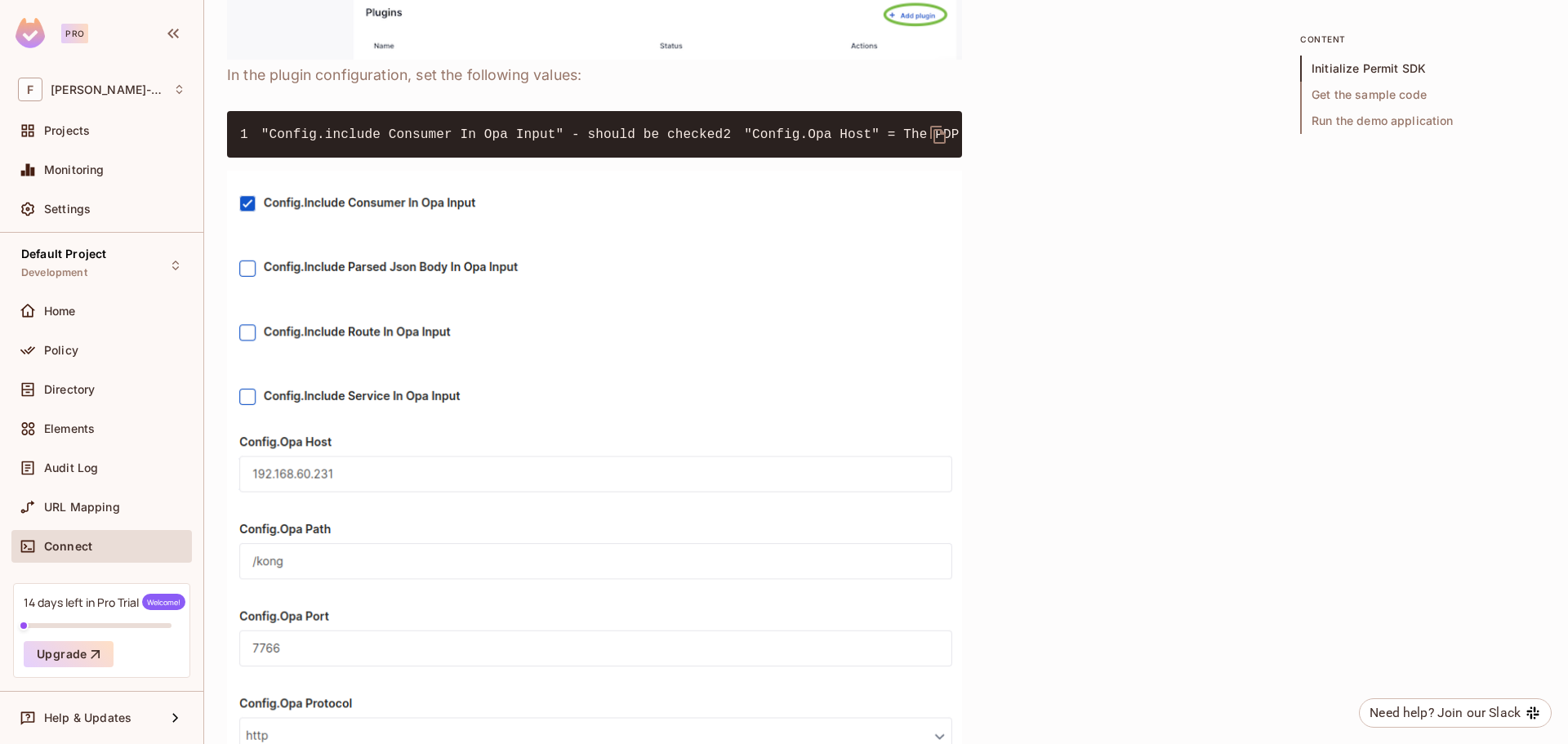
scroll to position [898, 0]
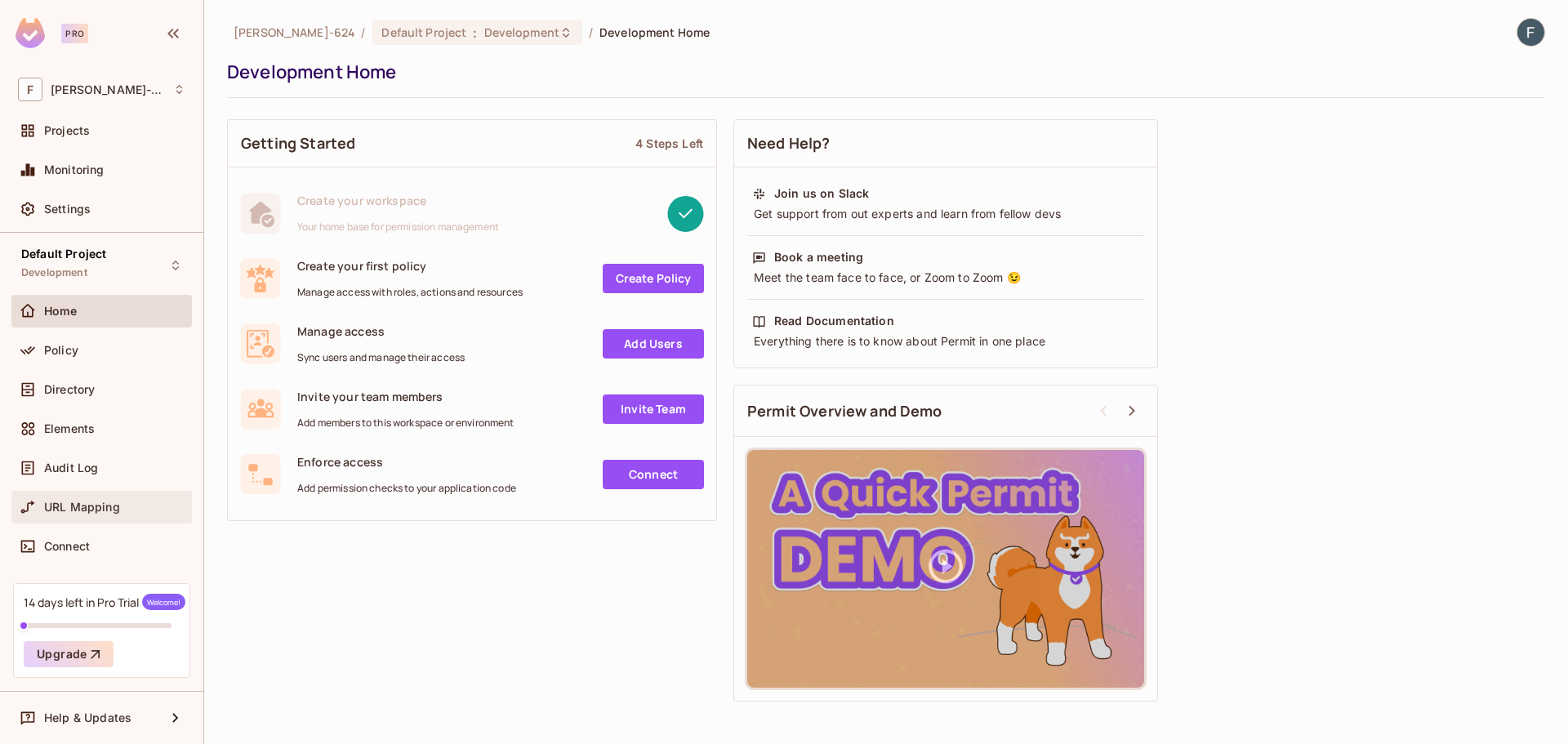
click at [95, 497] on div "URL Mapping" at bounding box center [101, 506] width 167 height 19
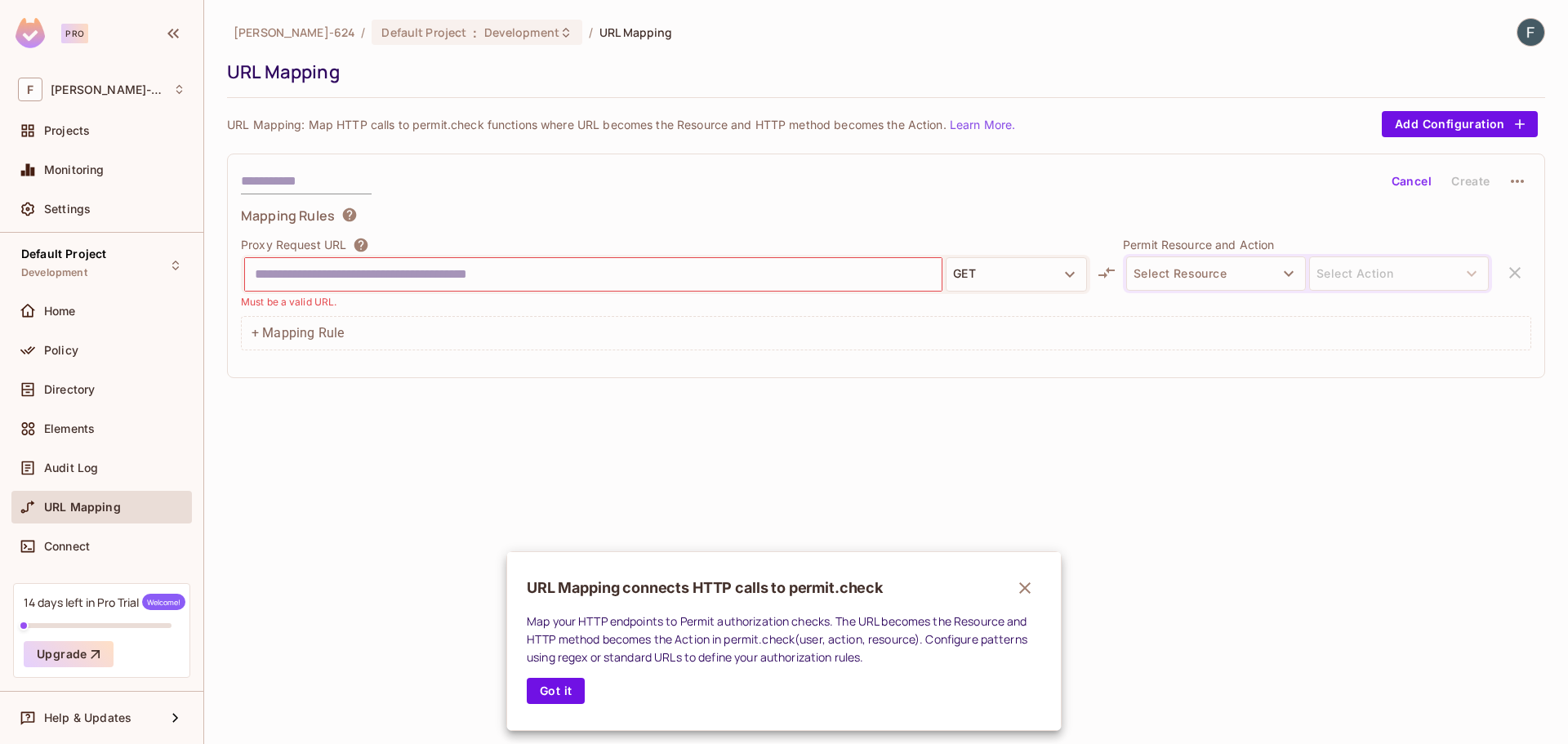
click at [83, 31] on div at bounding box center [784, 372] width 1568 height 744
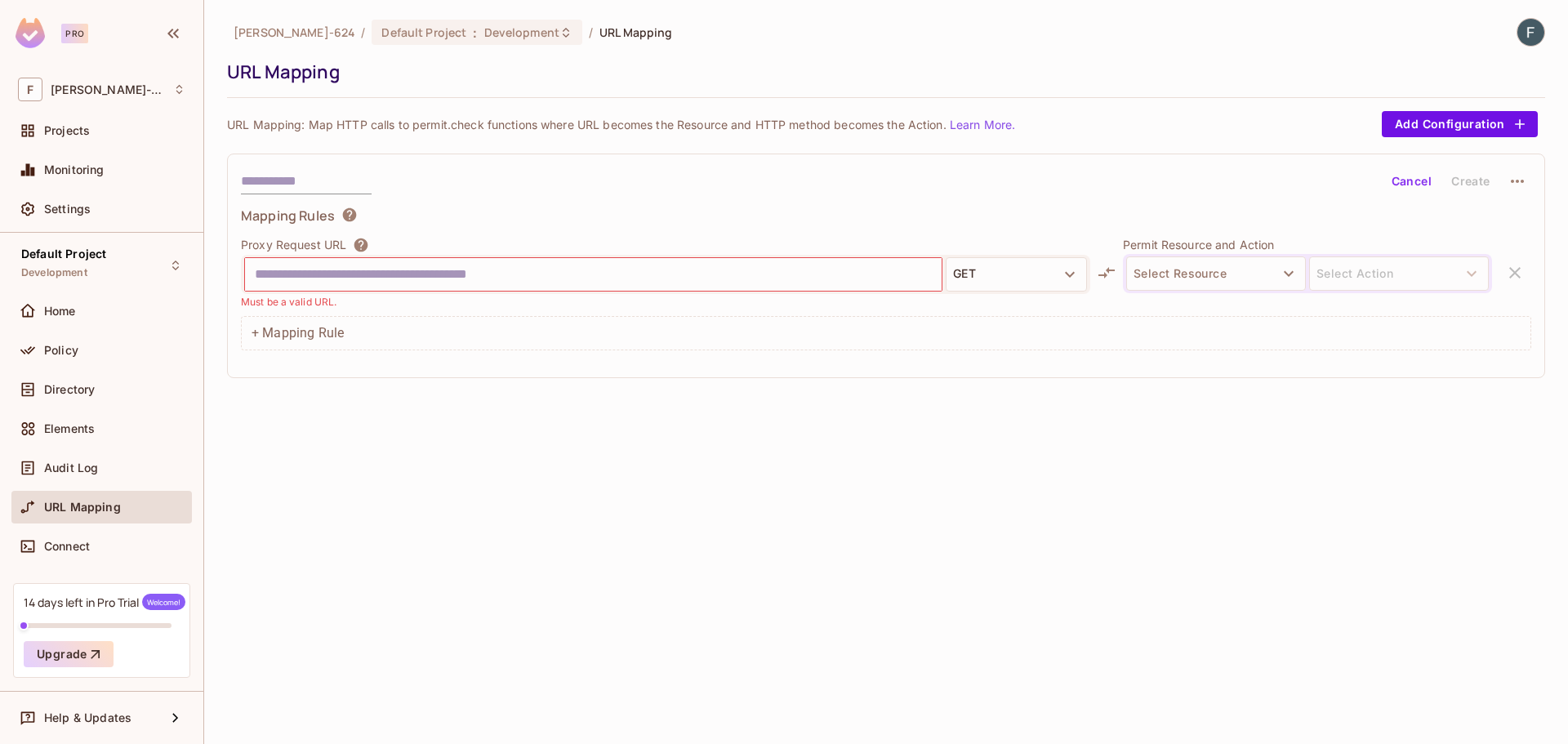
click at [37, 39] on img at bounding box center [30, 32] width 30 height 30
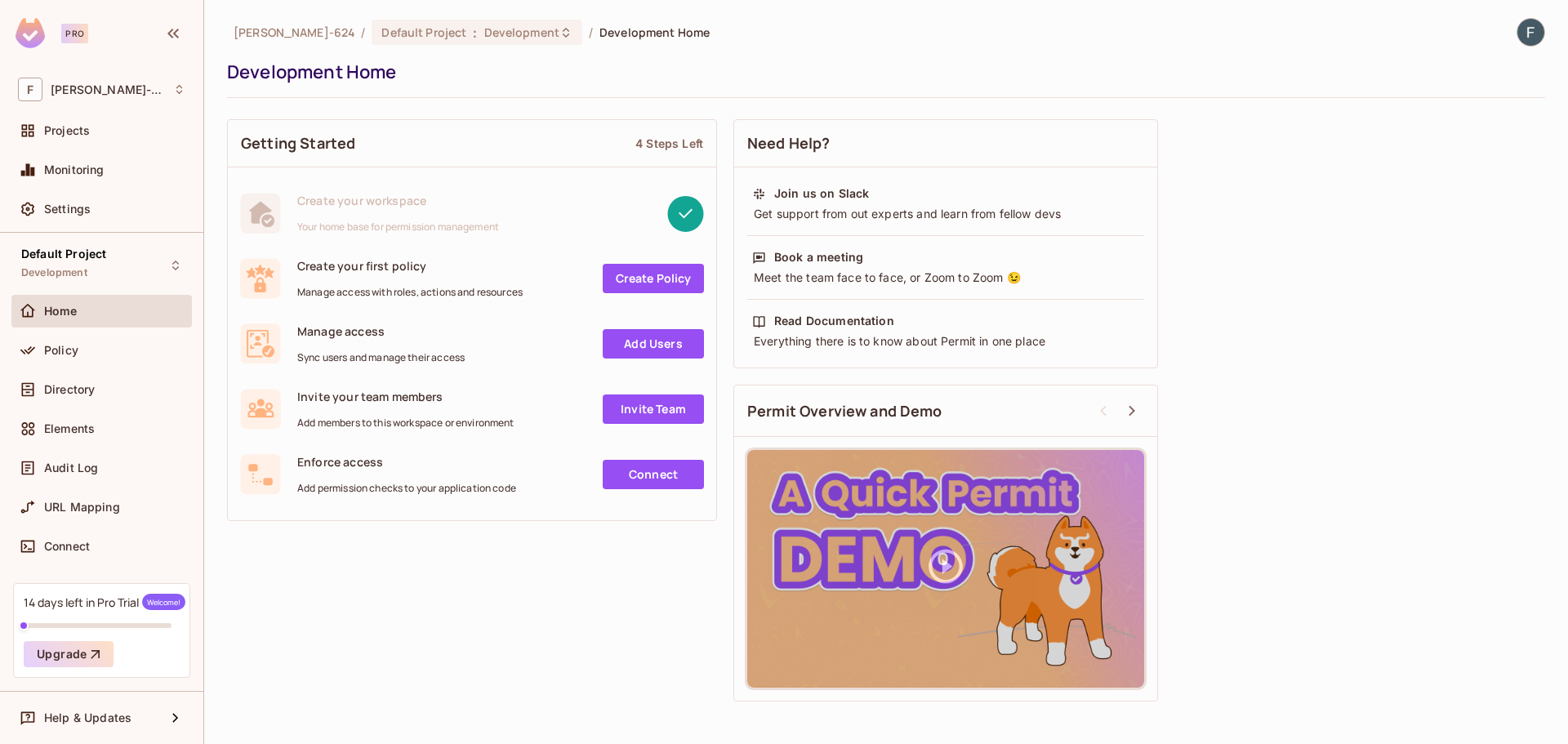
click at [52, 40] on div "Pro" at bounding box center [60, 32] width 89 height 30
click at [113, 422] on div "Elements" at bounding box center [115, 429] width 141 height 13
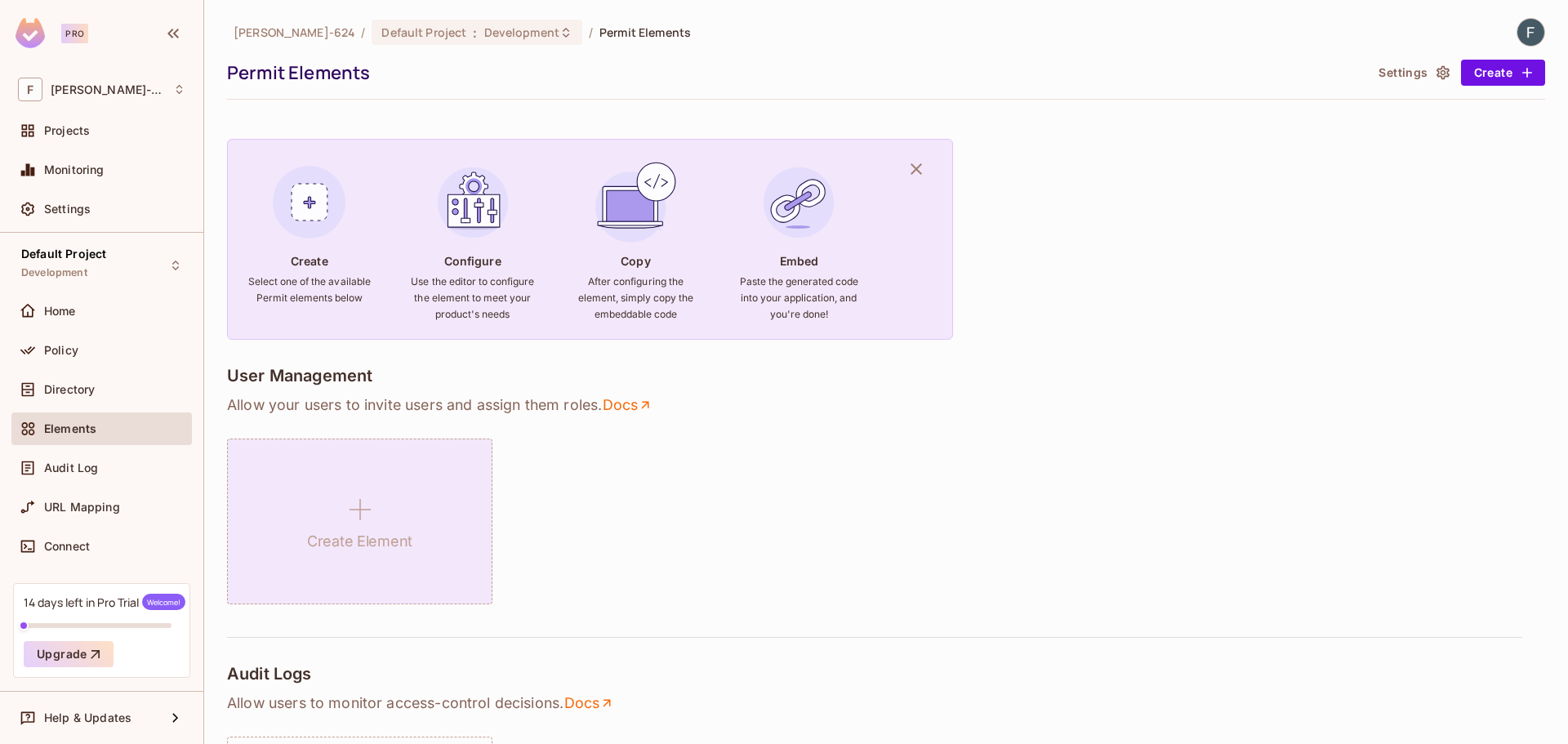
click at [371, 513] on icon at bounding box center [360, 509] width 39 height 39
